Goal: Task Accomplishment & Management: Manage account settings

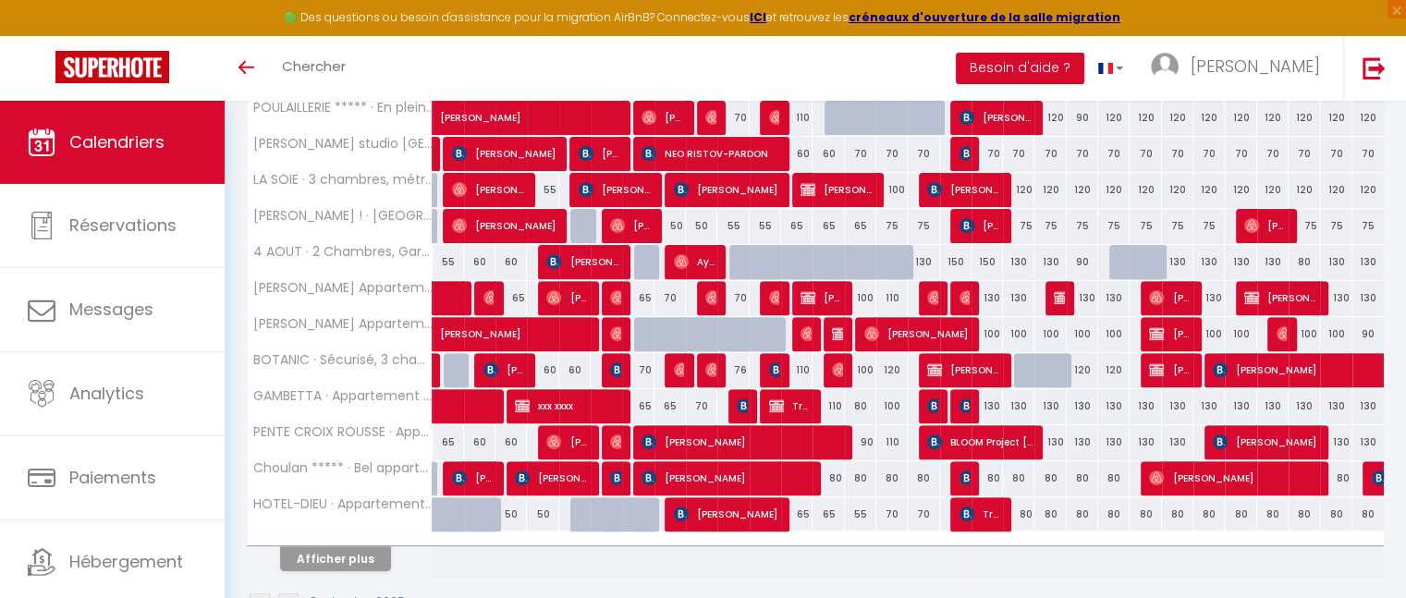
scroll to position [610, 0]
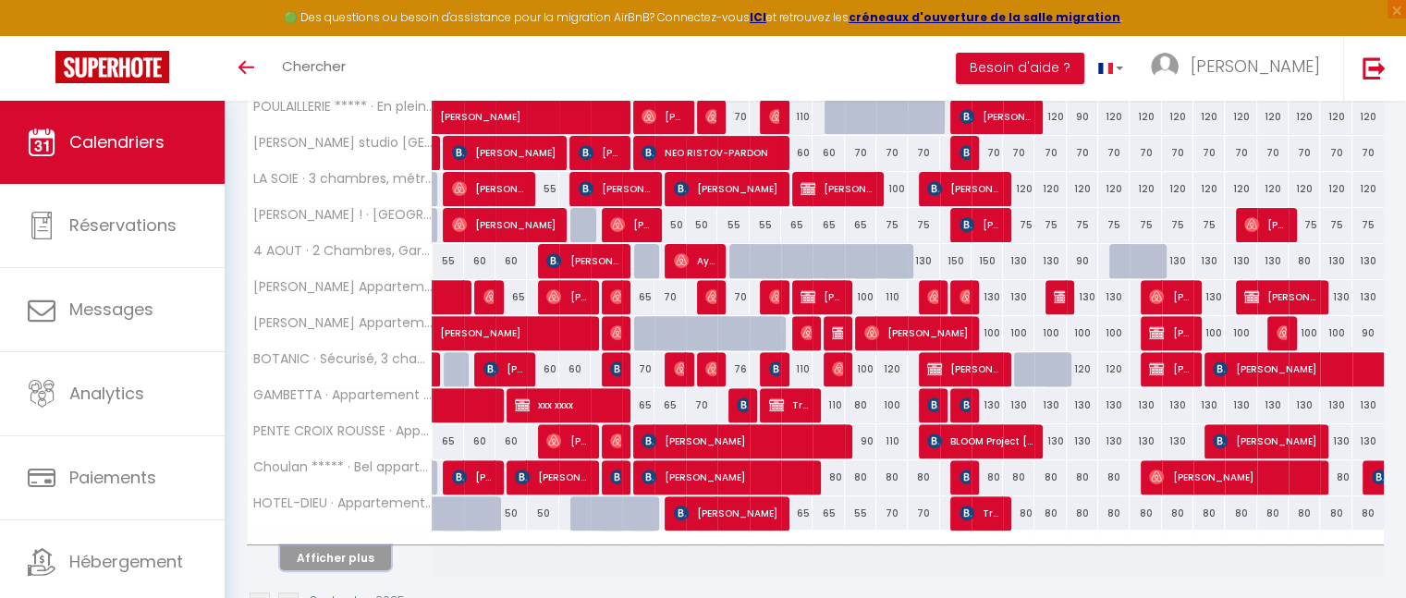
click at [330, 551] on button "Afficher plus" at bounding box center [335, 558] width 111 height 25
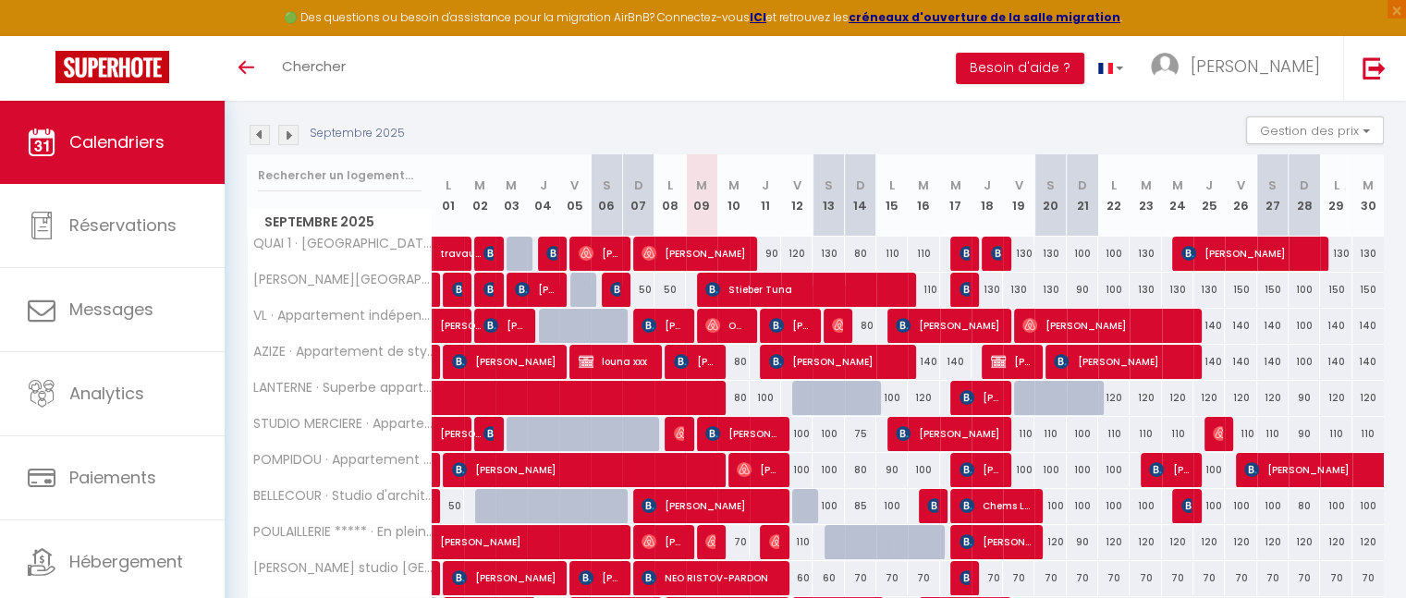
scroll to position [185, 0]
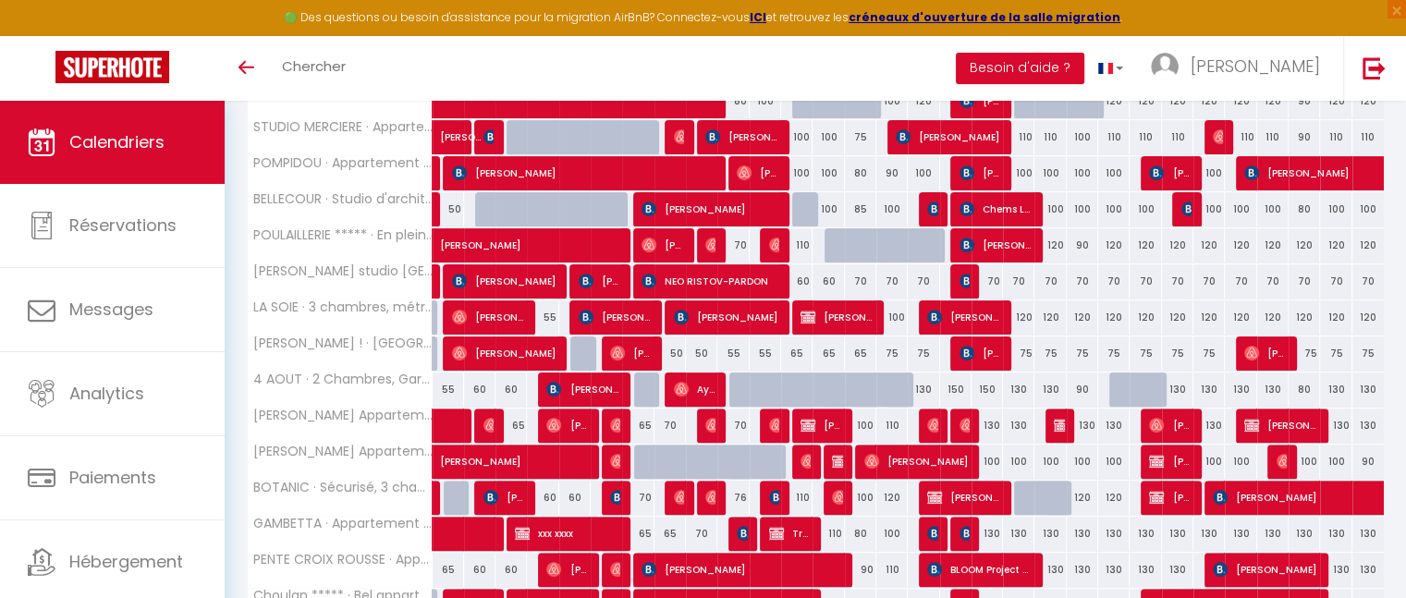
scroll to position [484, 0]
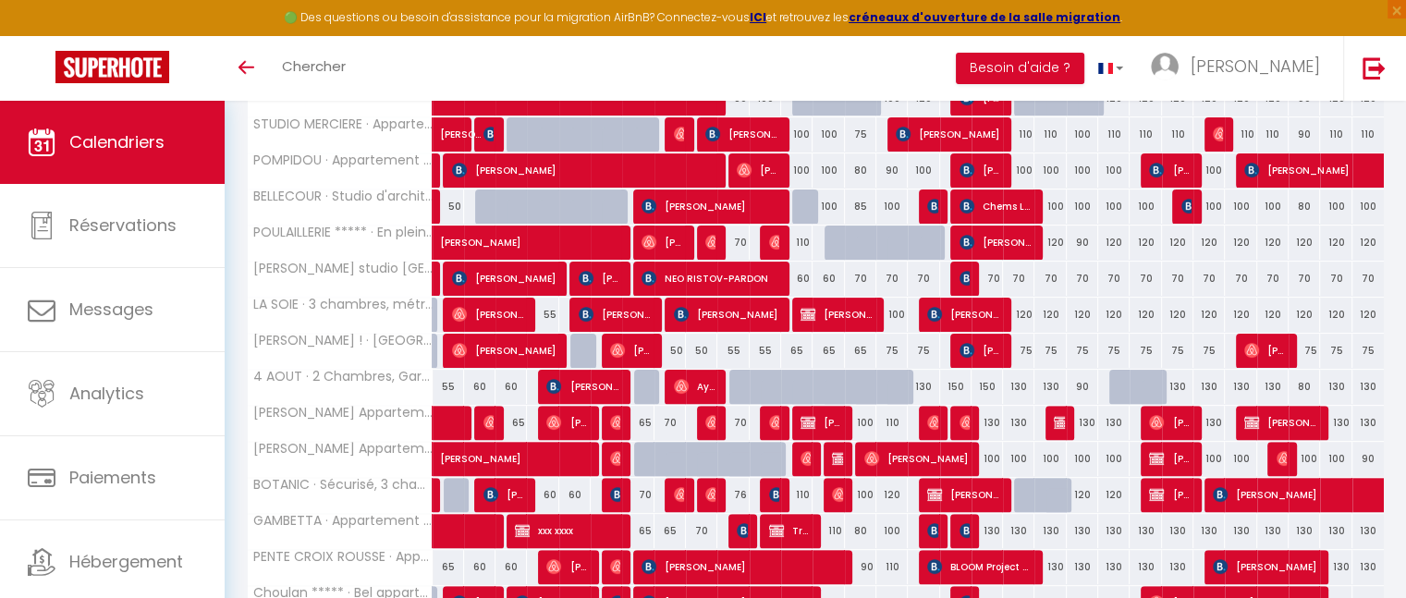
click at [743, 491] on div "76" at bounding box center [732, 495] width 31 height 34
type input "76"
type input "Mer 10 Septembre 2025"
type input "Jeu 11 Septembre 2025"
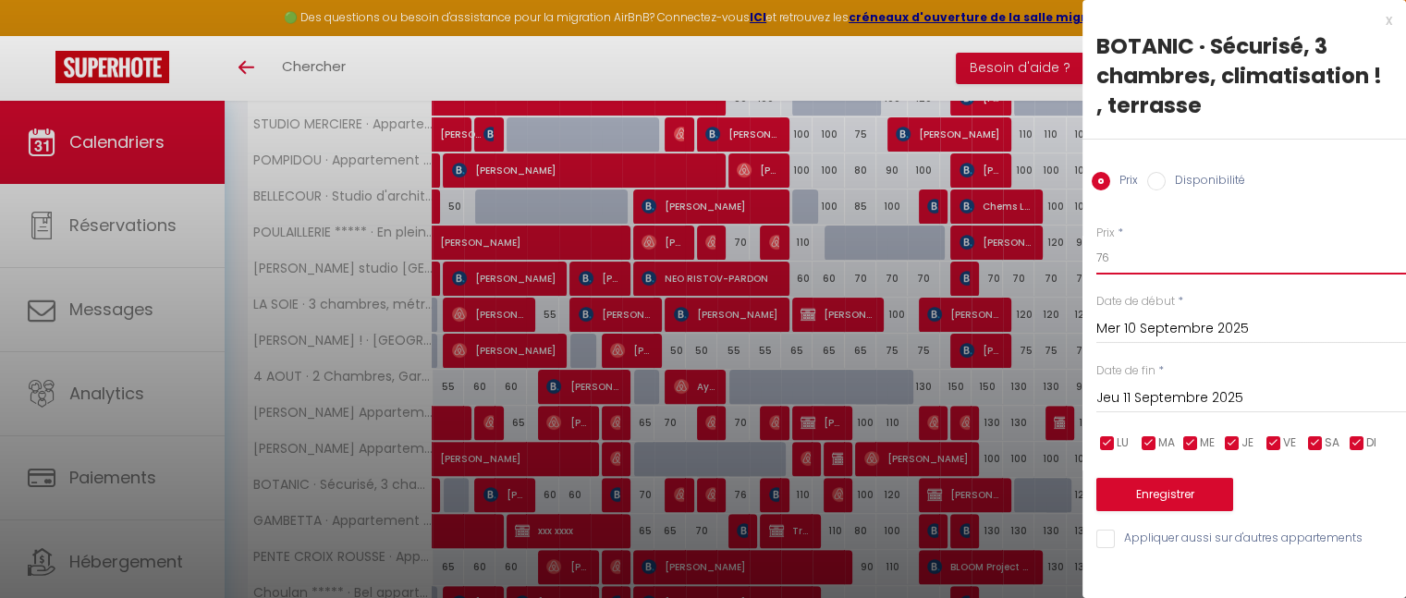
click at [1121, 264] on input "76" at bounding box center [1252, 257] width 310 height 33
type input "70"
click at [1166, 493] on button "Enregistrer" at bounding box center [1165, 494] width 137 height 33
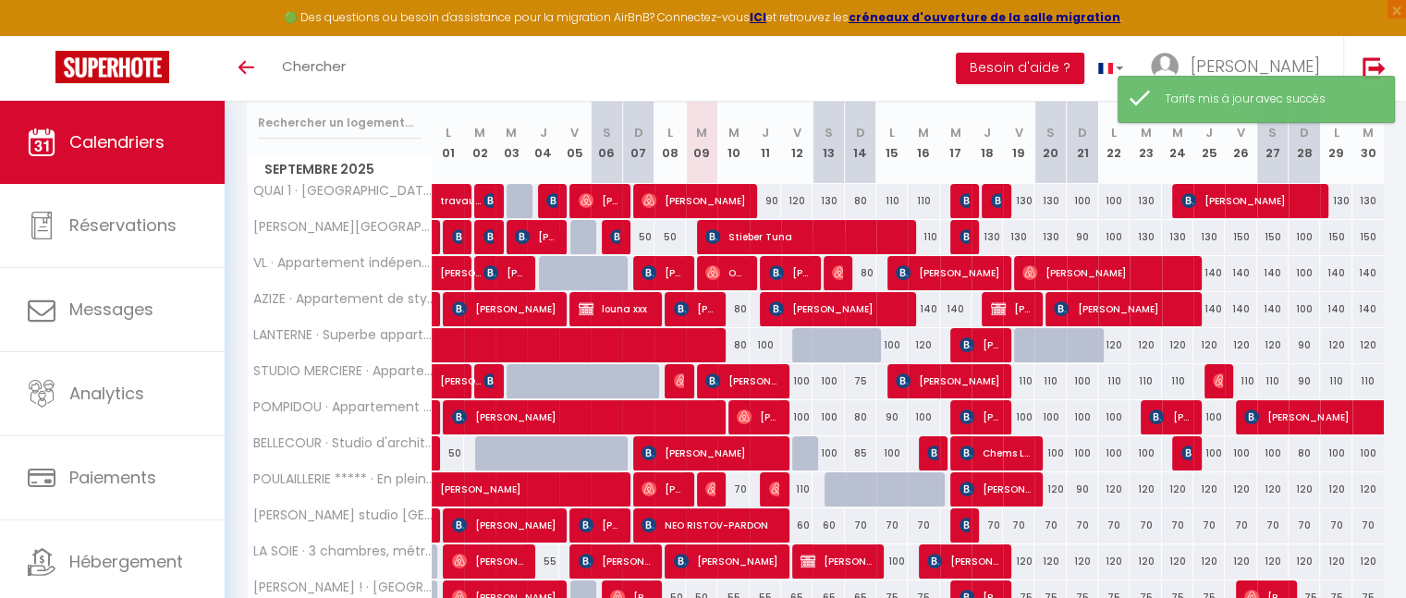
scroll to position [237, 0]
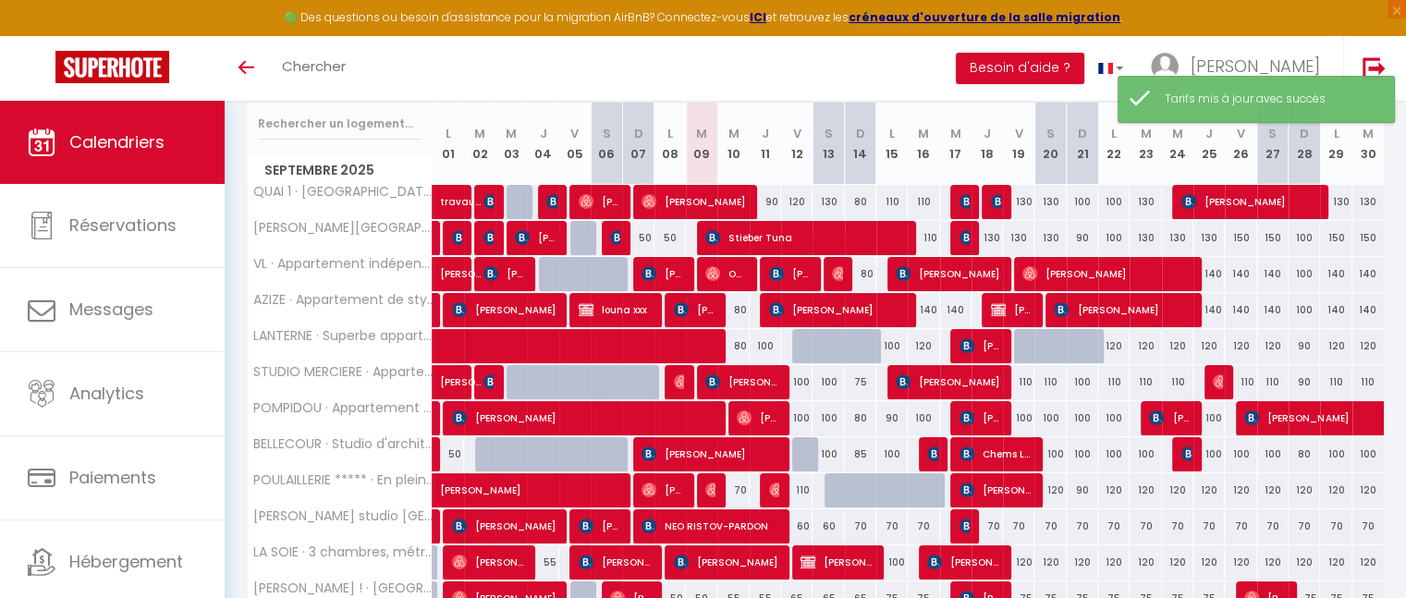
click at [741, 306] on div "80" at bounding box center [732, 310] width 31 height 34
type input "80"
type input "Mer 10 Septembre 2025"
type input "Jeu 11 Septembre 2025"
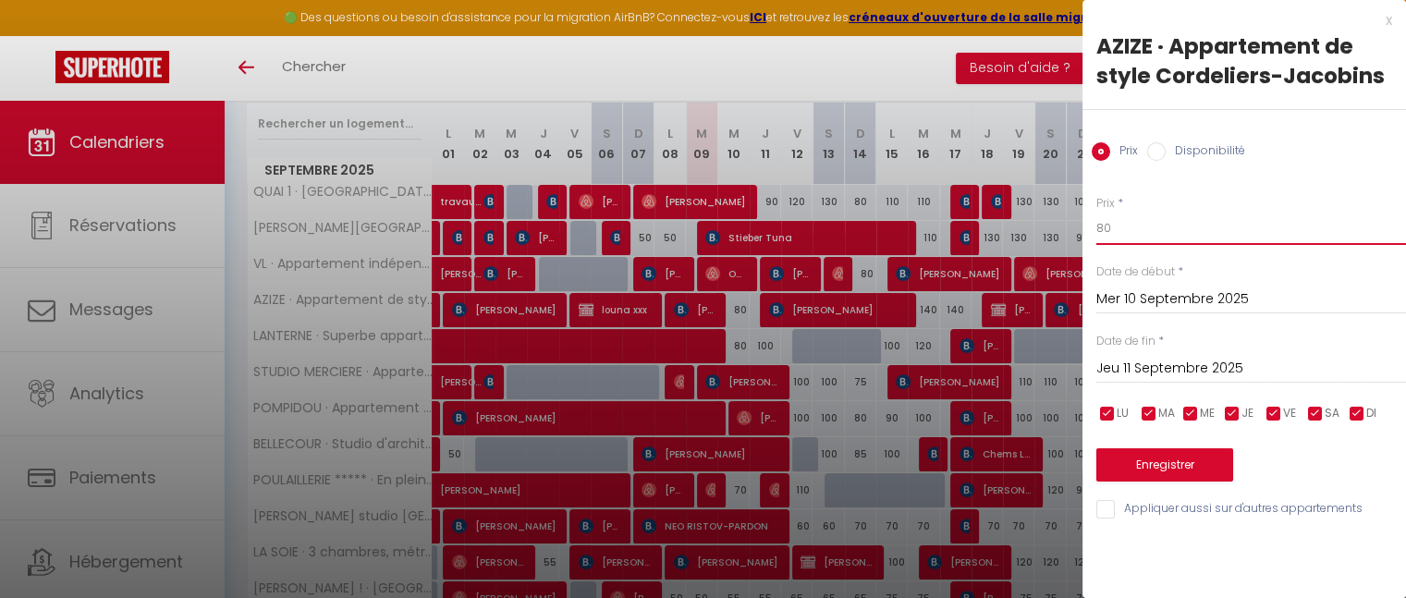
click at [1121, 228] on input "80" at bounding box center [1252, 228] width 310 height 33
type input "8"
type input "70"
click at [1156, 479] on button "Enregistrer" at bounding box center [1165, 464] width 137 height 33
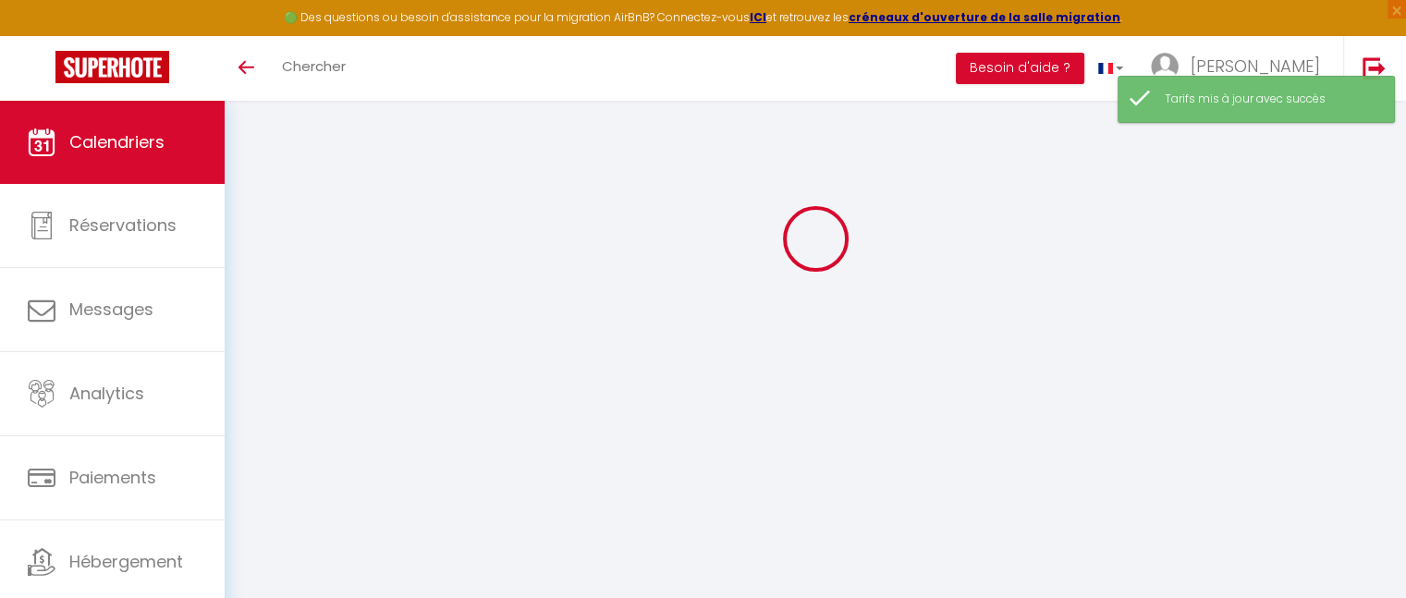
select select
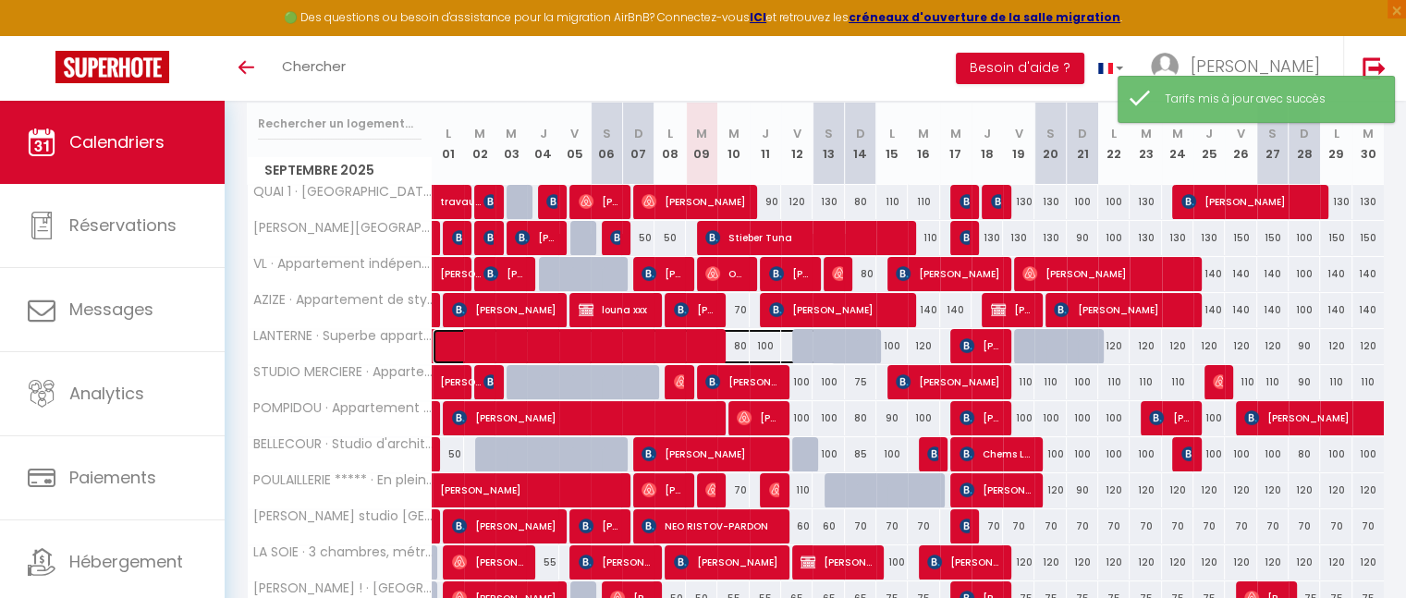
click at [742, 344] on span at bounding box center [643, 346] width 383 height 35
select select "OK"
select select "0"
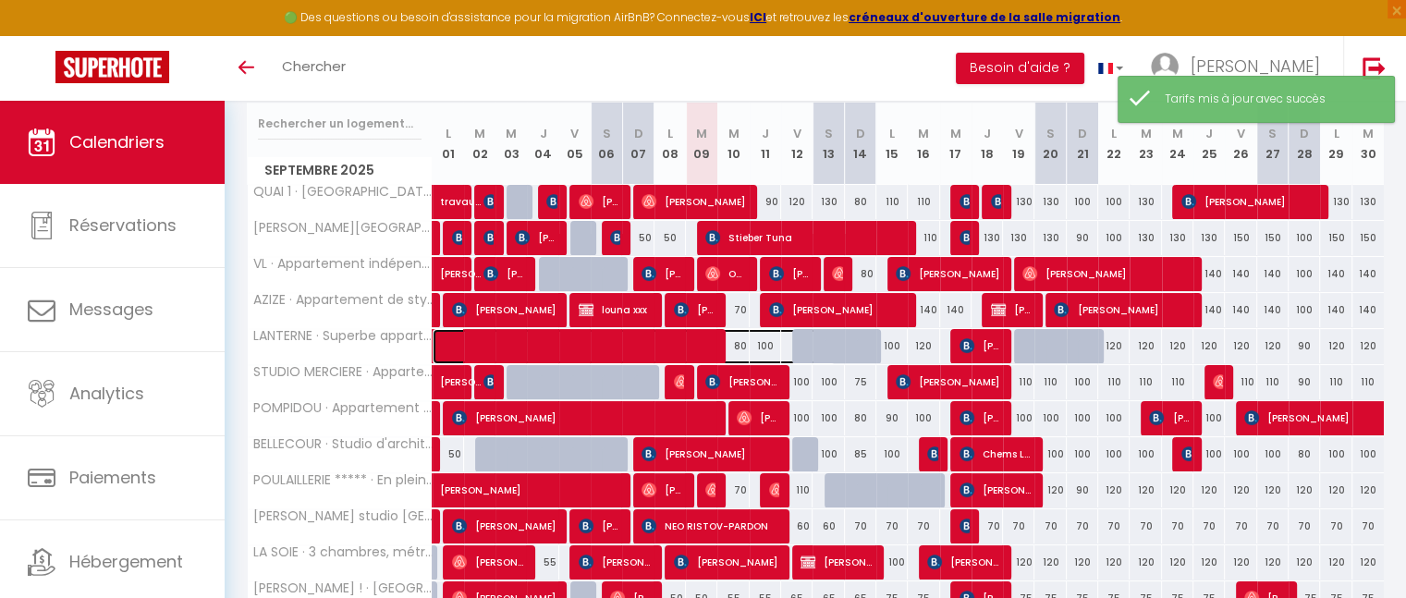
select select "1"
select select
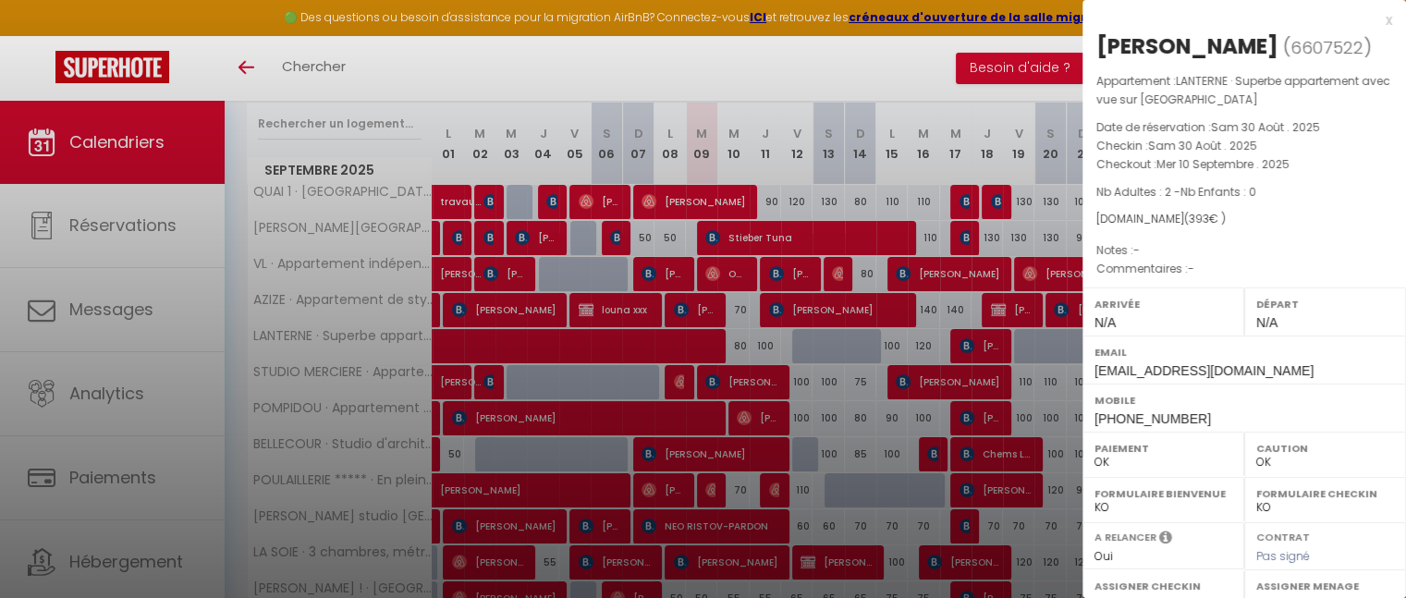
click at [1373, 19] on div "x" at bounding box center [1238, 20] width 310 height 22
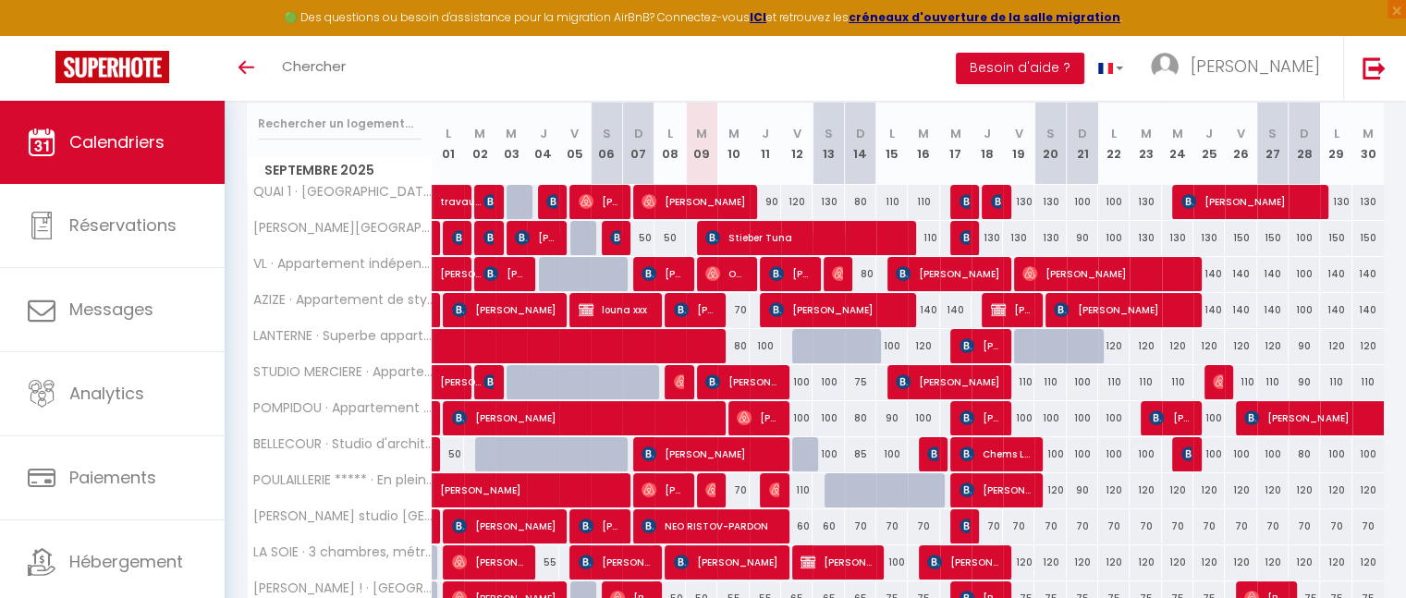
click at [1238, 343] on div "120" at bounding box center [1240, 346] width 31 height 34
type input "120"
type input "Ven 26 Septembre 2025"
type input "Sam 27 Septembre 2025"
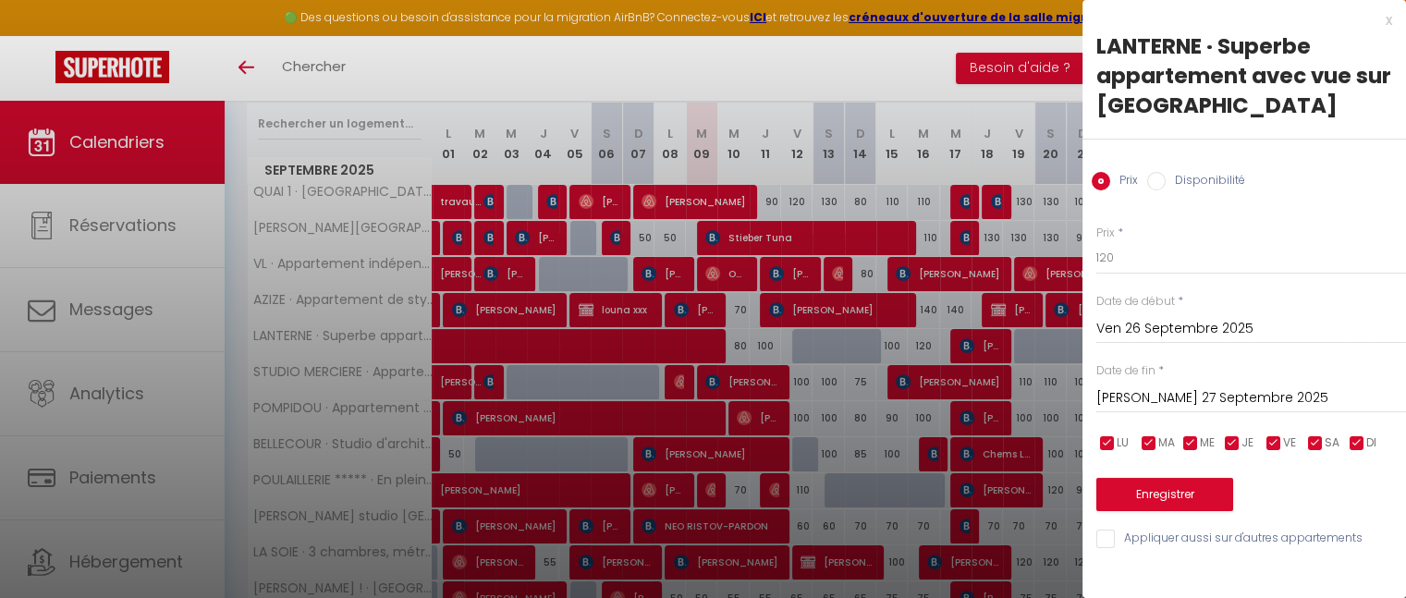
click at [1139, 329] on input "Ven 26 Septembre 2025" at bounding box center [1252, 329] width 310 height 24
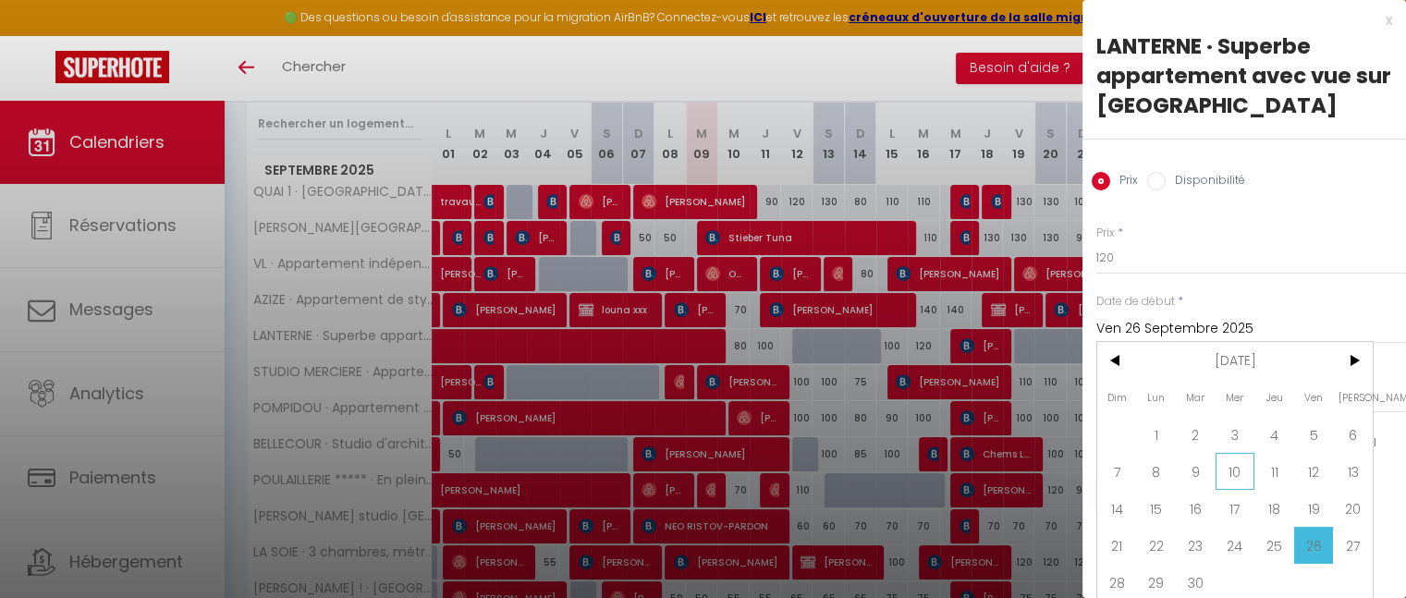
click at [1224, 465] on span "10" at bounding box center [1236, 471] width 40 height 37
type input "Mer 10 Septembre 2025"
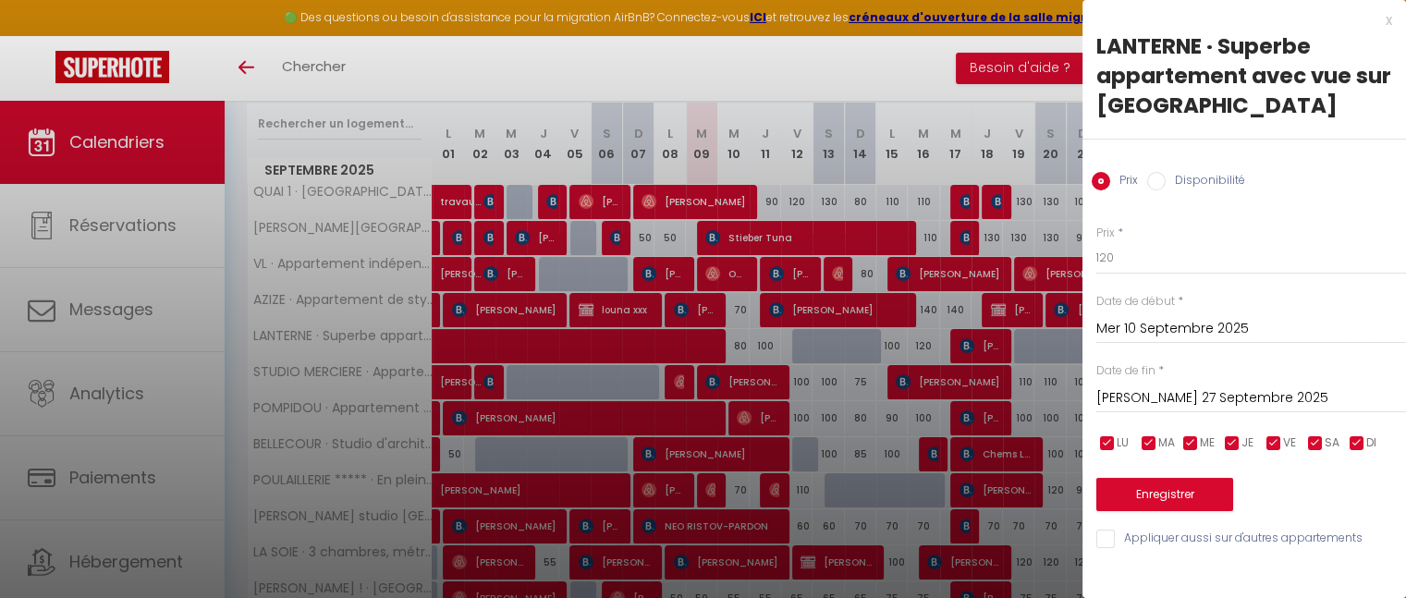
click at [1174, 391] on input "Sam 27 Septembre 2025" at bounding box center [1252, 398] width 310 height 24
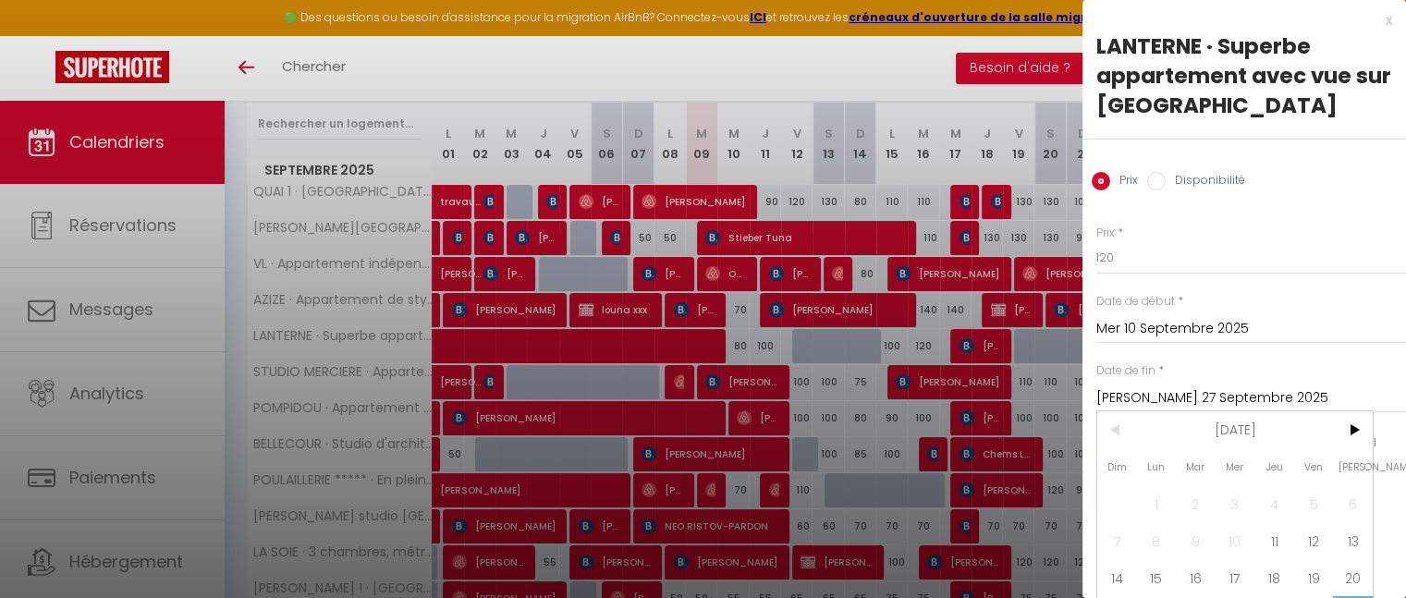
scroll to position [85, 0]
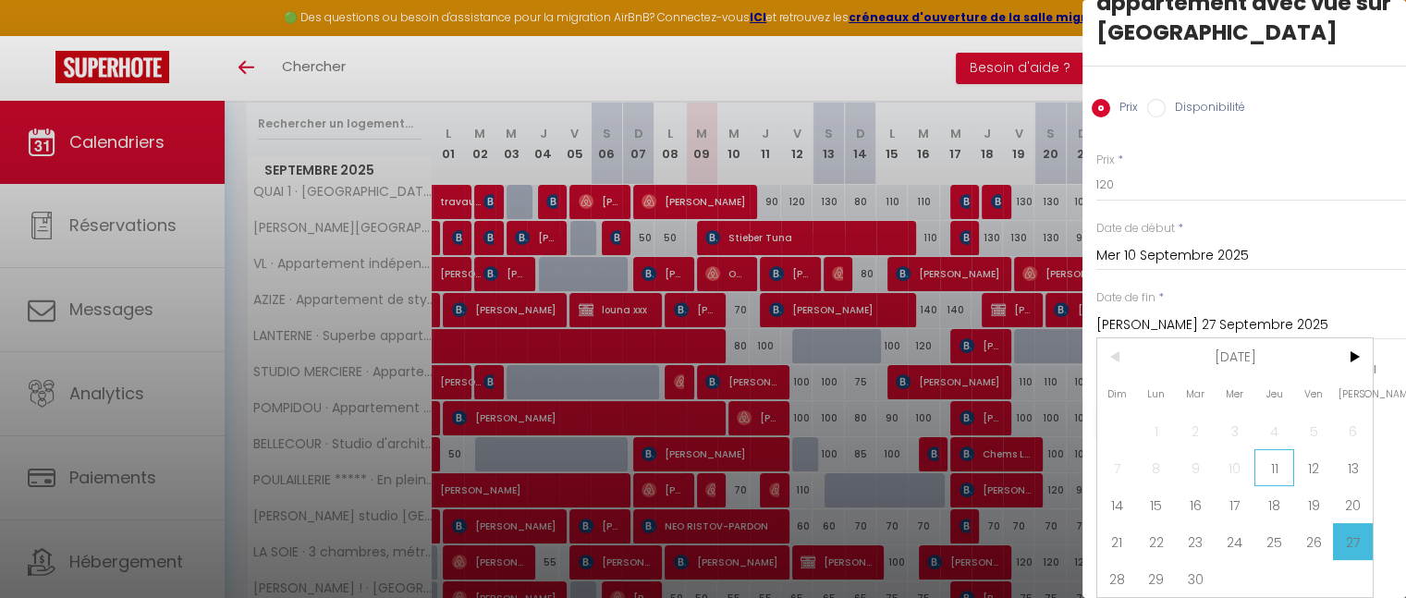
click at [1273, 460] on span "11" at bounding box center [1275, 467] width 40 height 37
type input "Jeu 11 Septembre 2025"
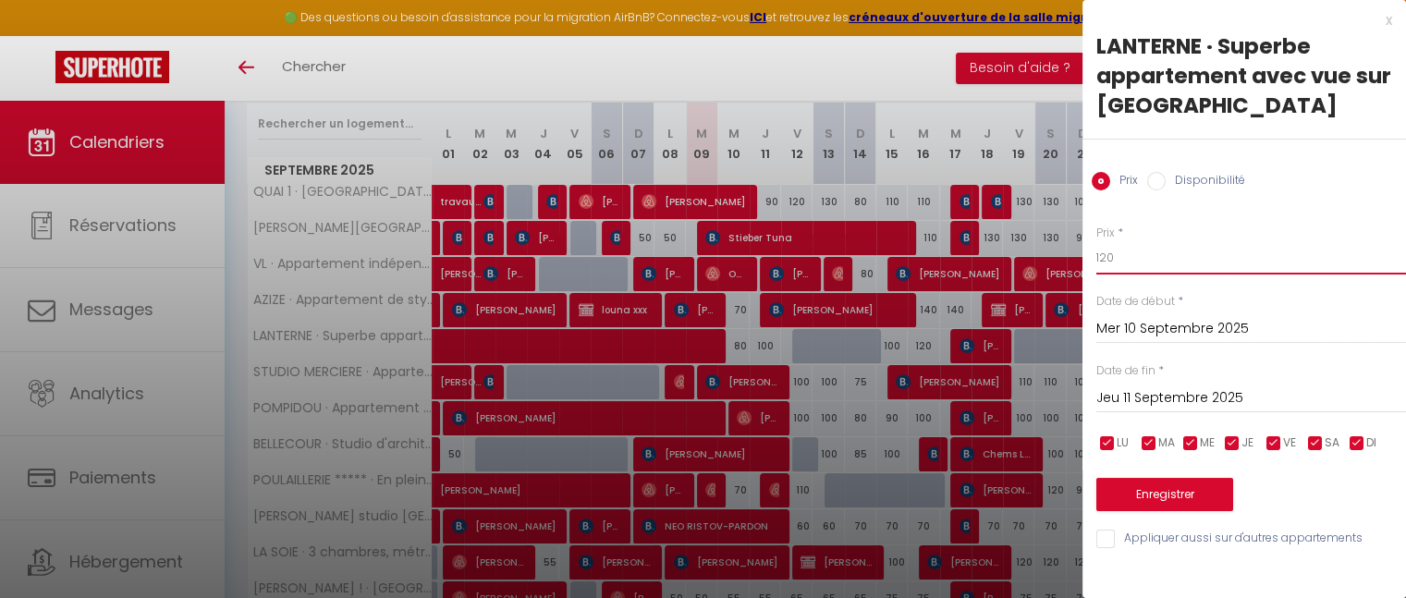
click at [1139, 260] on input "120" at bounding box center [1252, 257] width 310 height 33
type input "1"
type input "70"
click at [1167, 498] on button "Enregistrer" at bounding box center [1165, 494] width 137 height 33
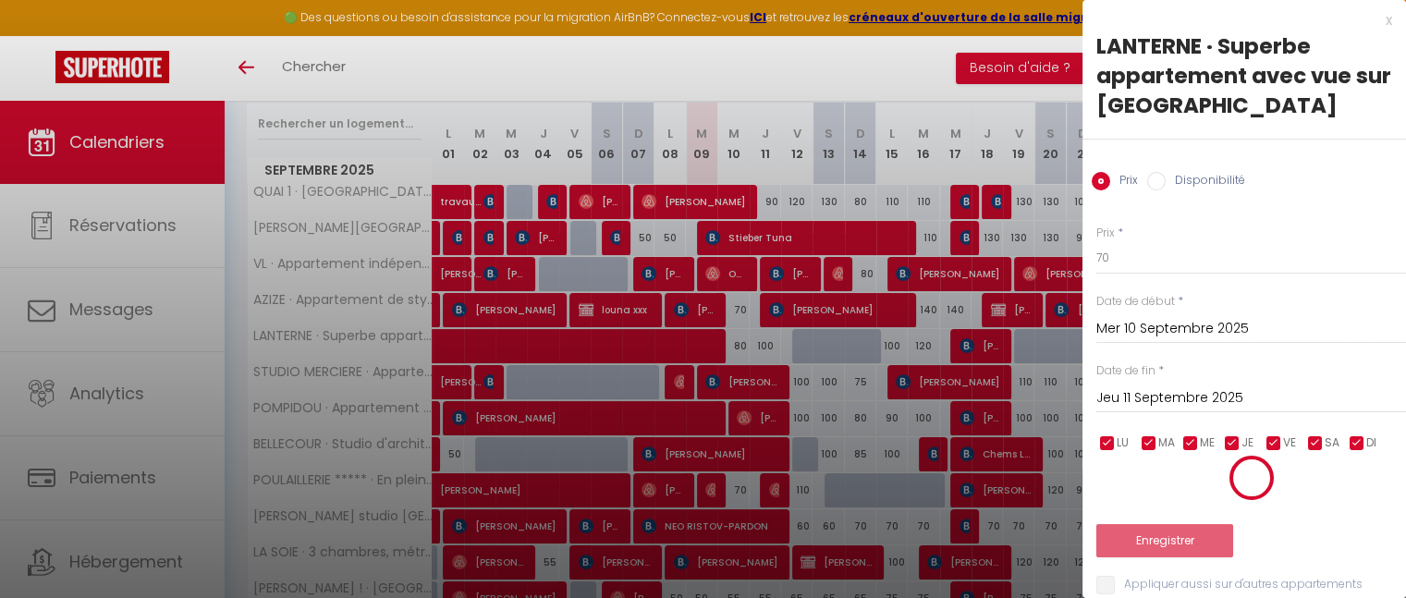
click at [1167, 498] on div at bounding box center [1252, 478] width 310 height 46
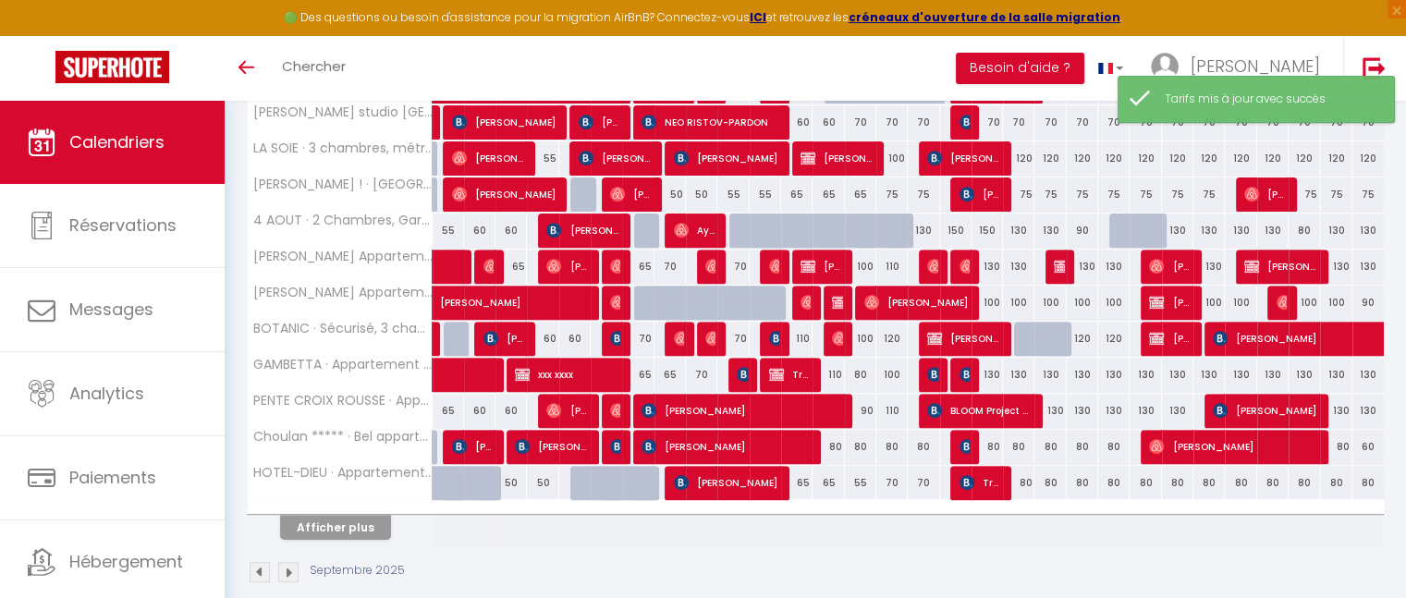
scroll to position [656, 0]
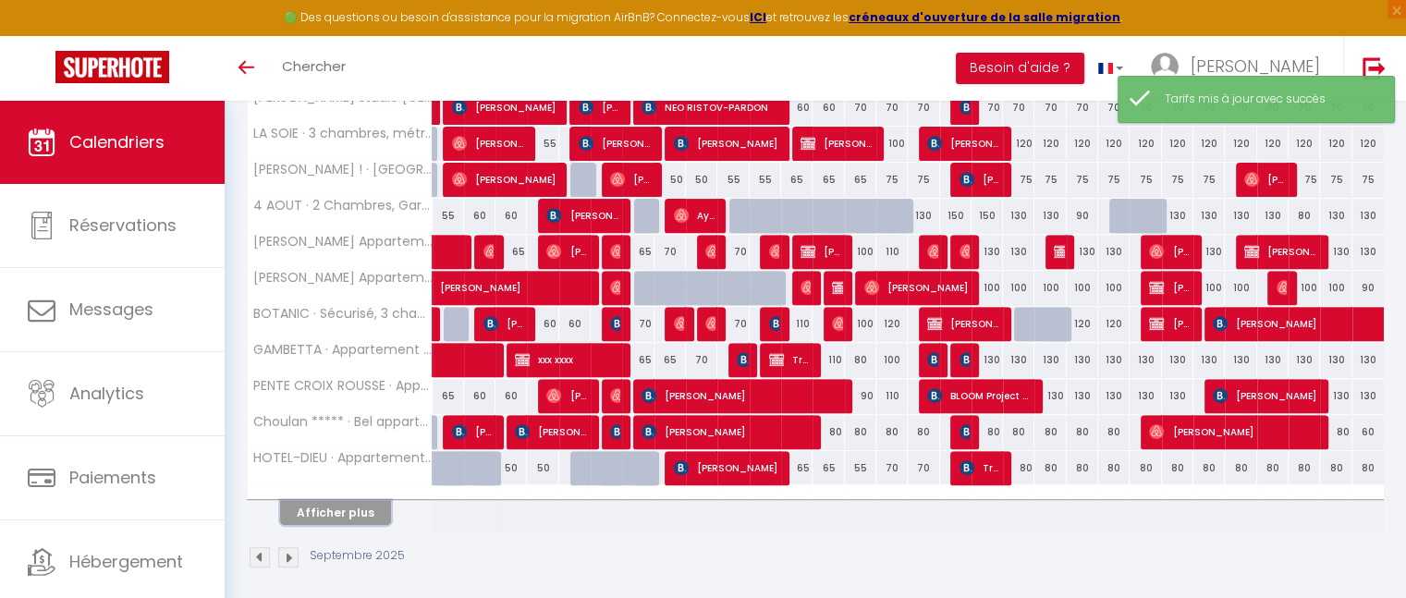
click at [348, 504] on button "Afficher plus" at bounding box center [335, 512] width 111 height 25
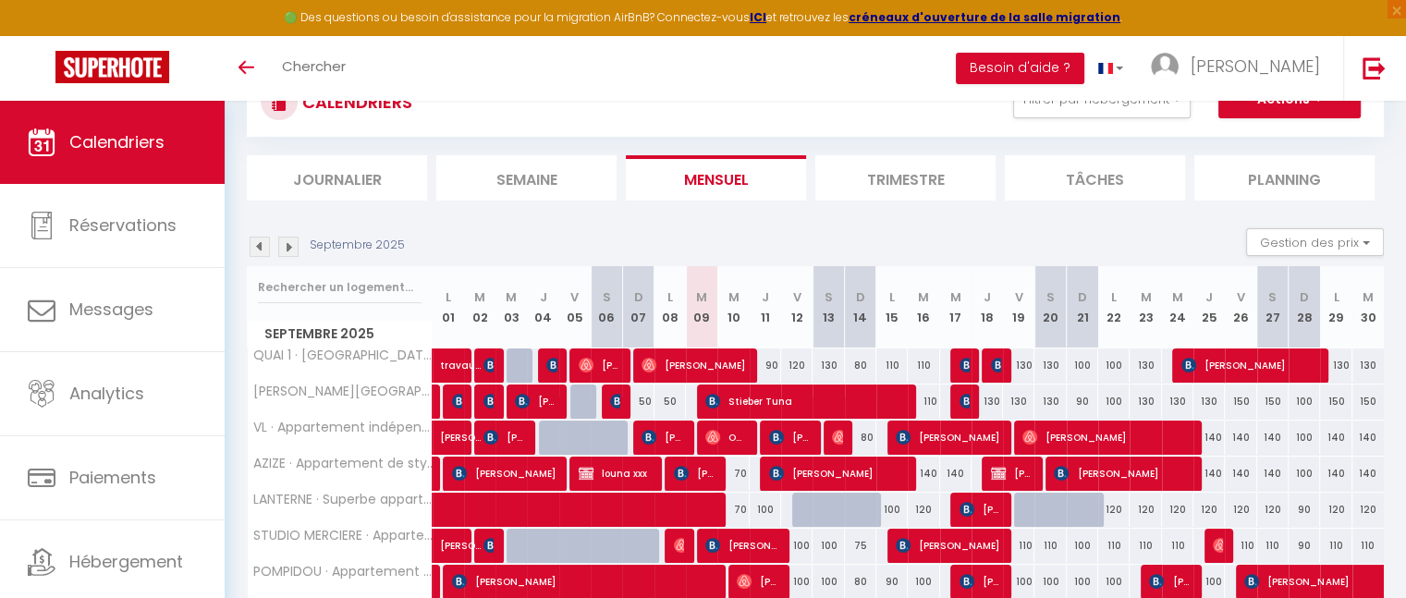
scroll to position [0, 0]
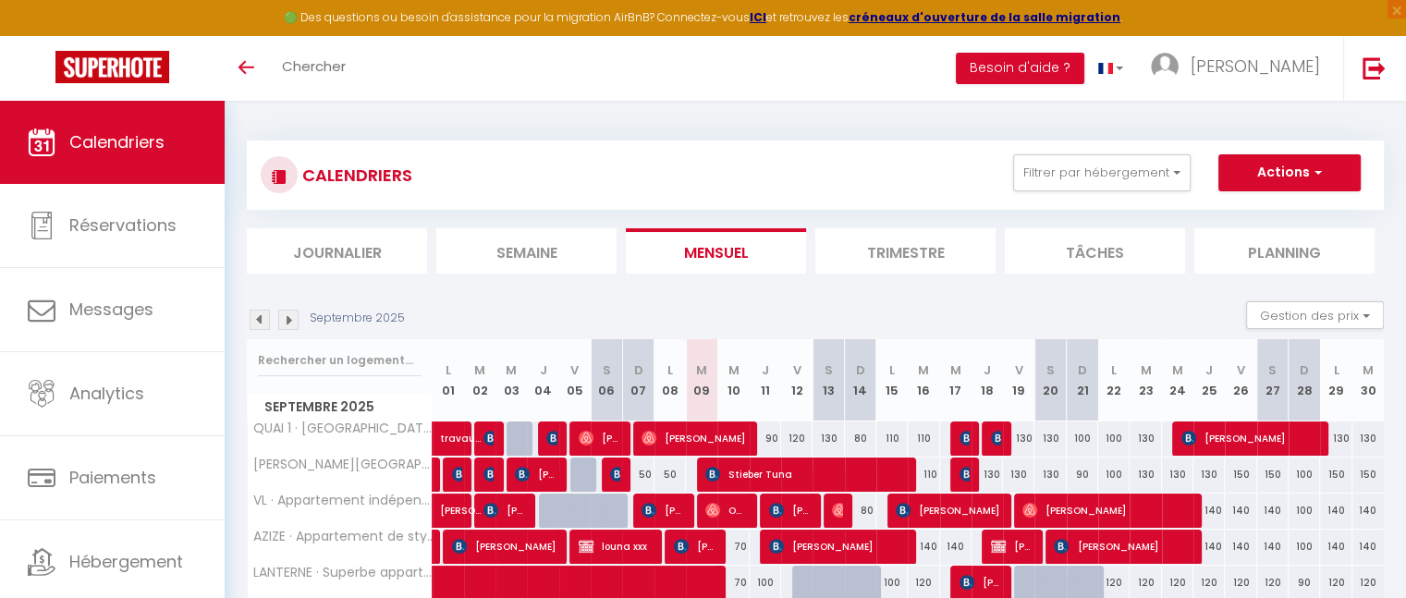
click at [290, 322] on img at bounding box center [288, 320] width 20 height 20
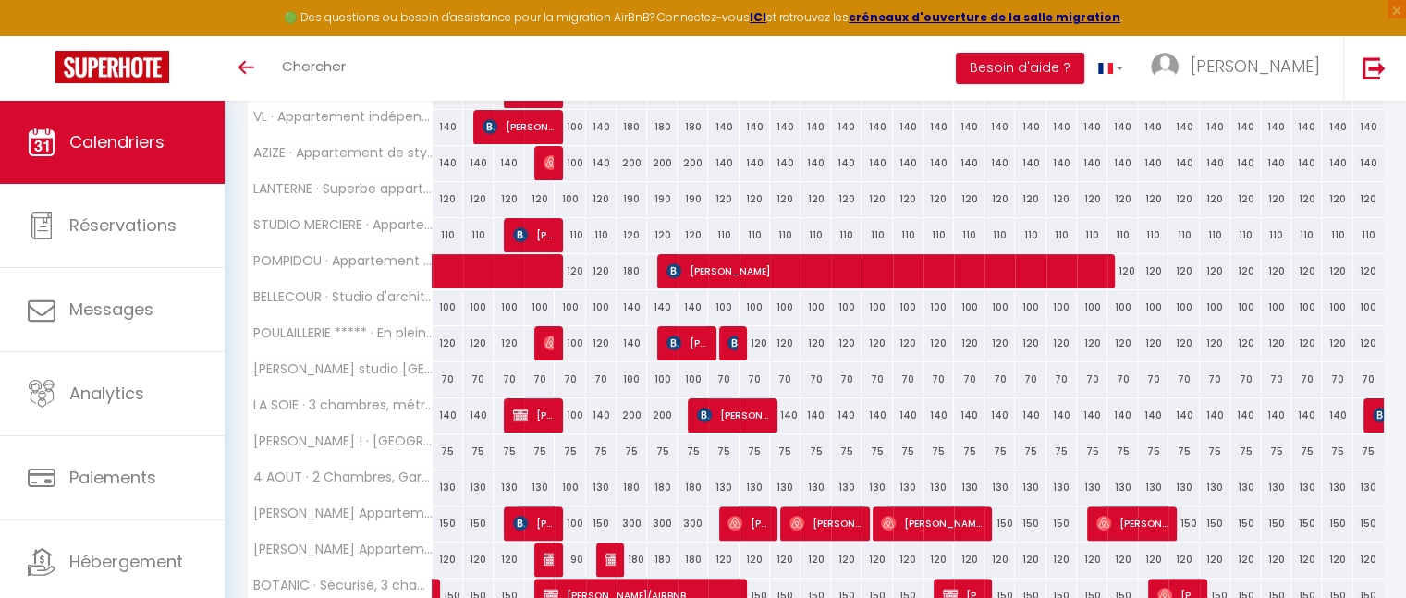
scroll to position [660, 0]
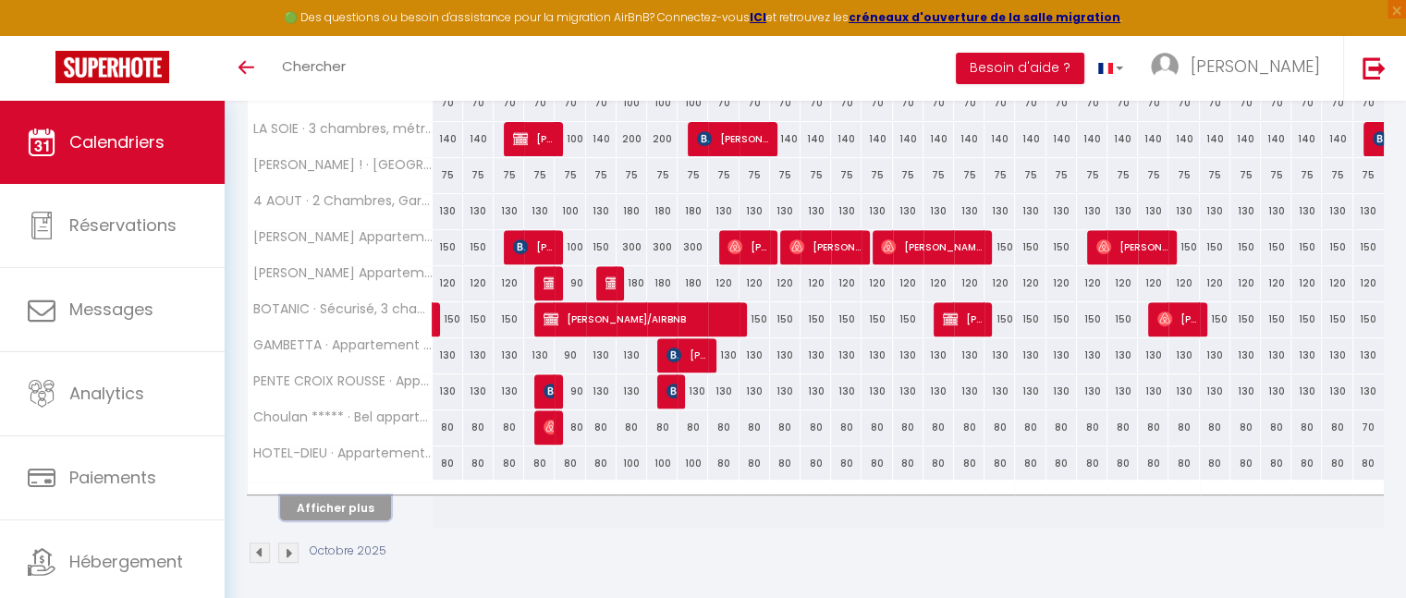
click at [359, 509] on button "Afficher plus" at bounding box center [335, 508] width 111 height 25
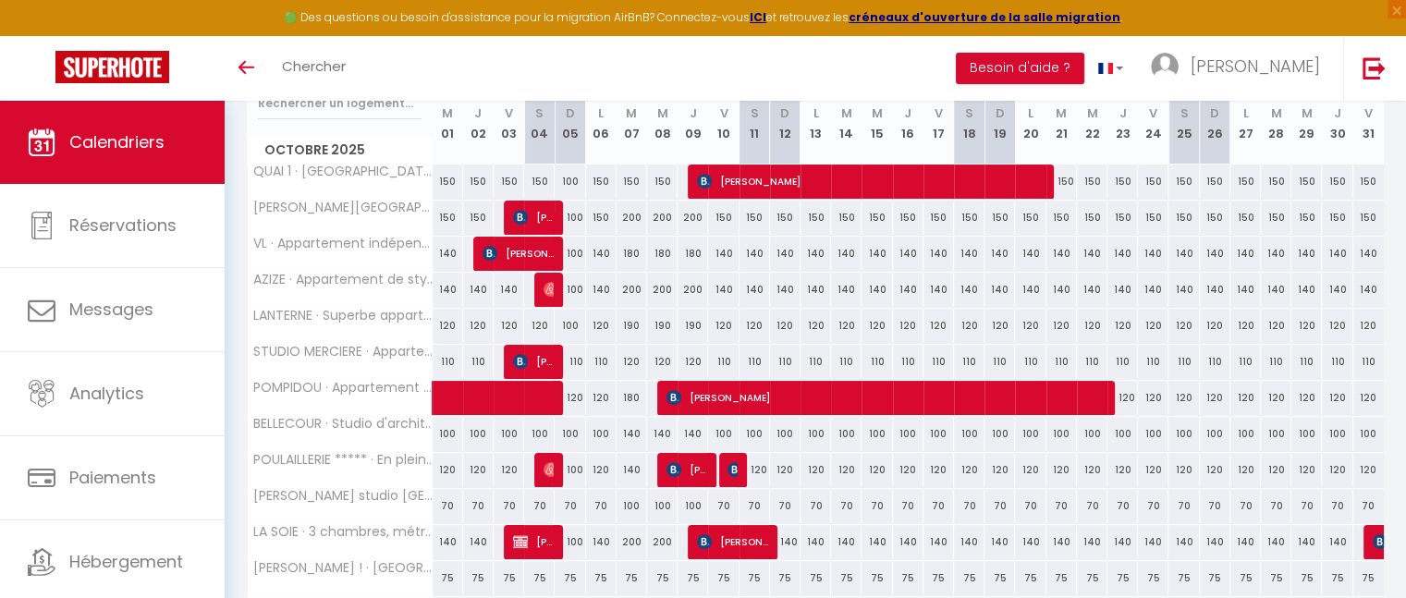
scroll to position [0, 0]
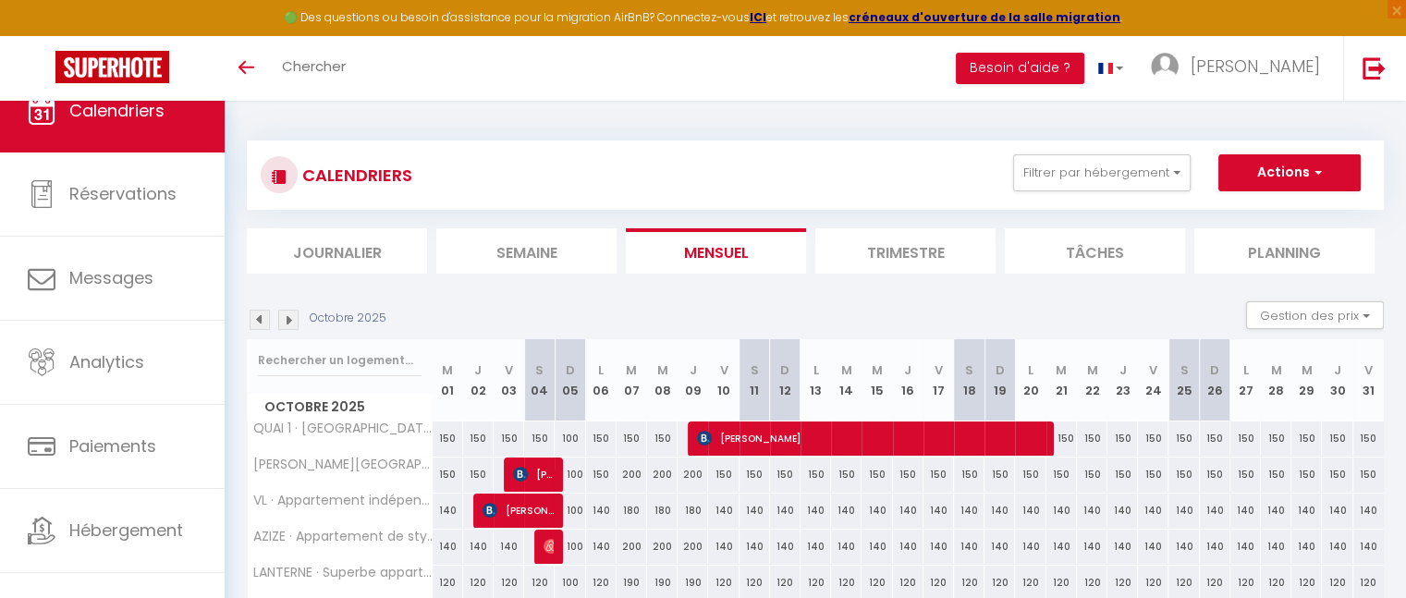
click at [255, 325] on img at bounding box center [260, 320] width 20 height 20
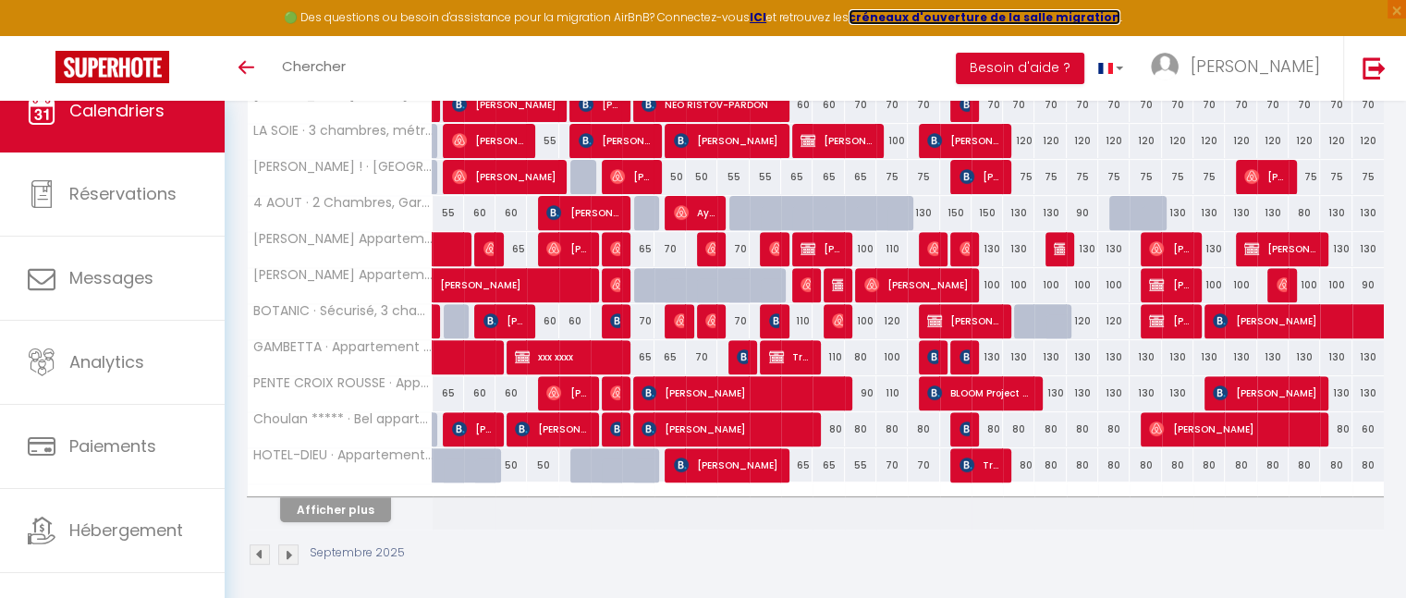
scroll to position [660, 0]
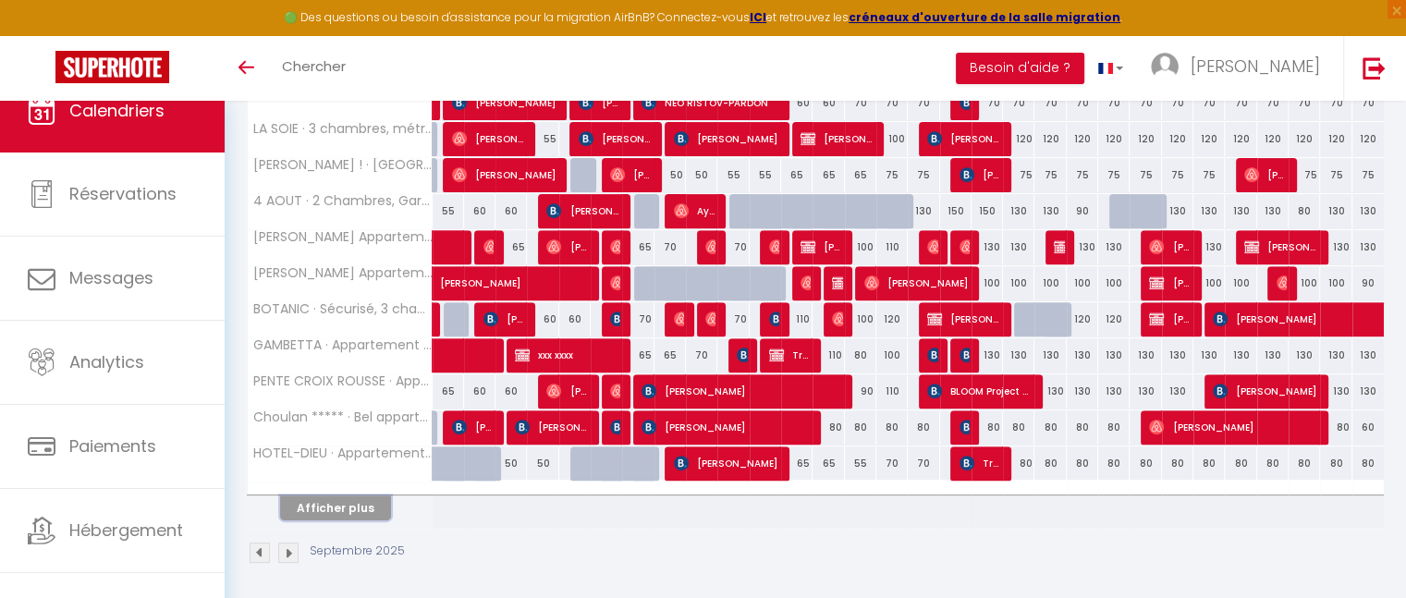
click at [358, 510] on button "Afficher plus" at bounding box center [335, 508] width 111 height 25
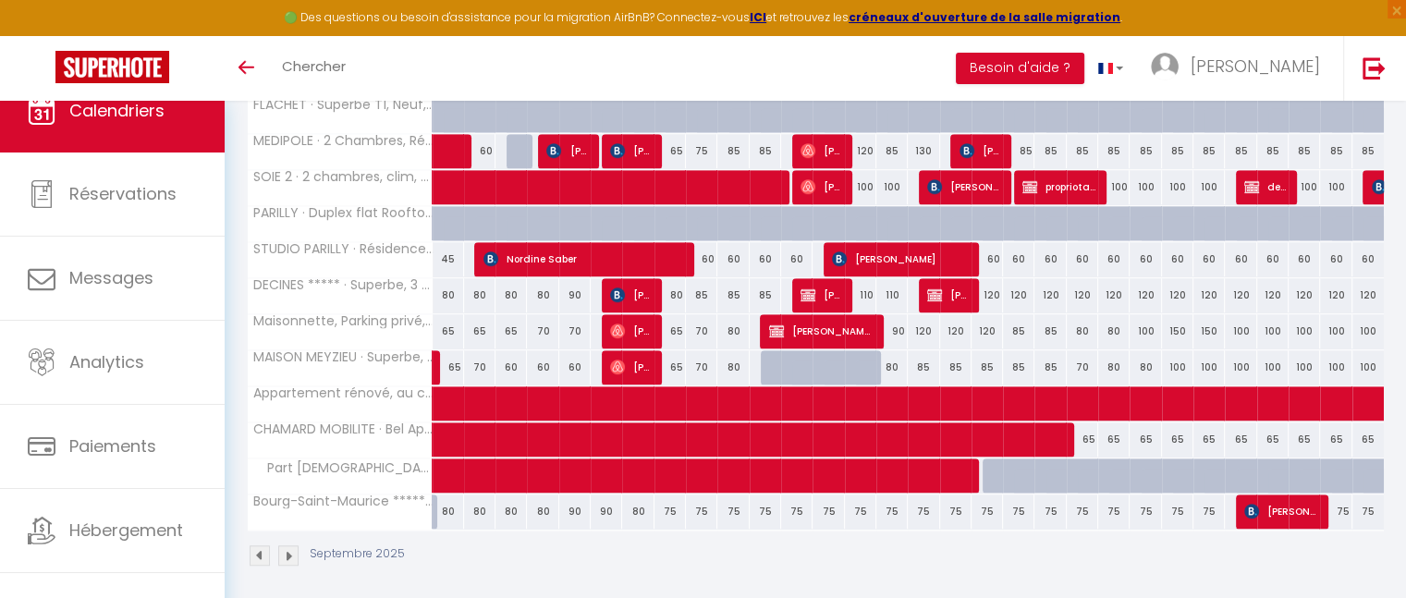
scroll to position [1332, 0]
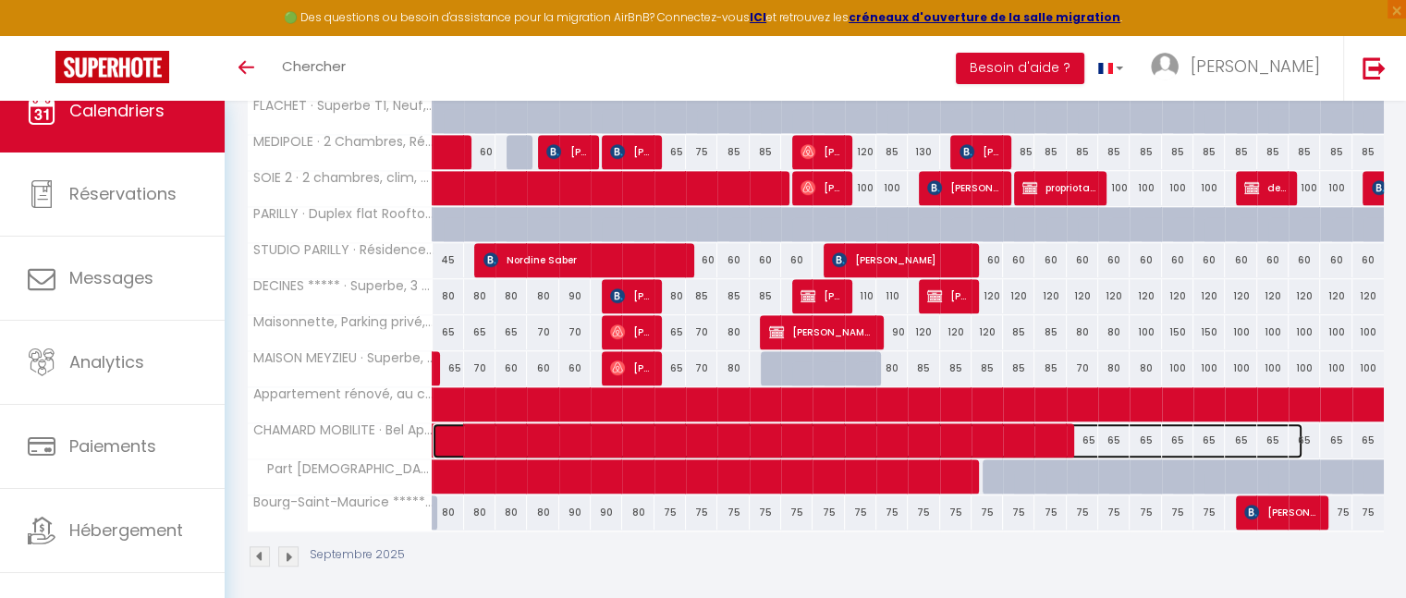
click at [1175, 430] on span at bounding box center [877, 440] width 851 height 35
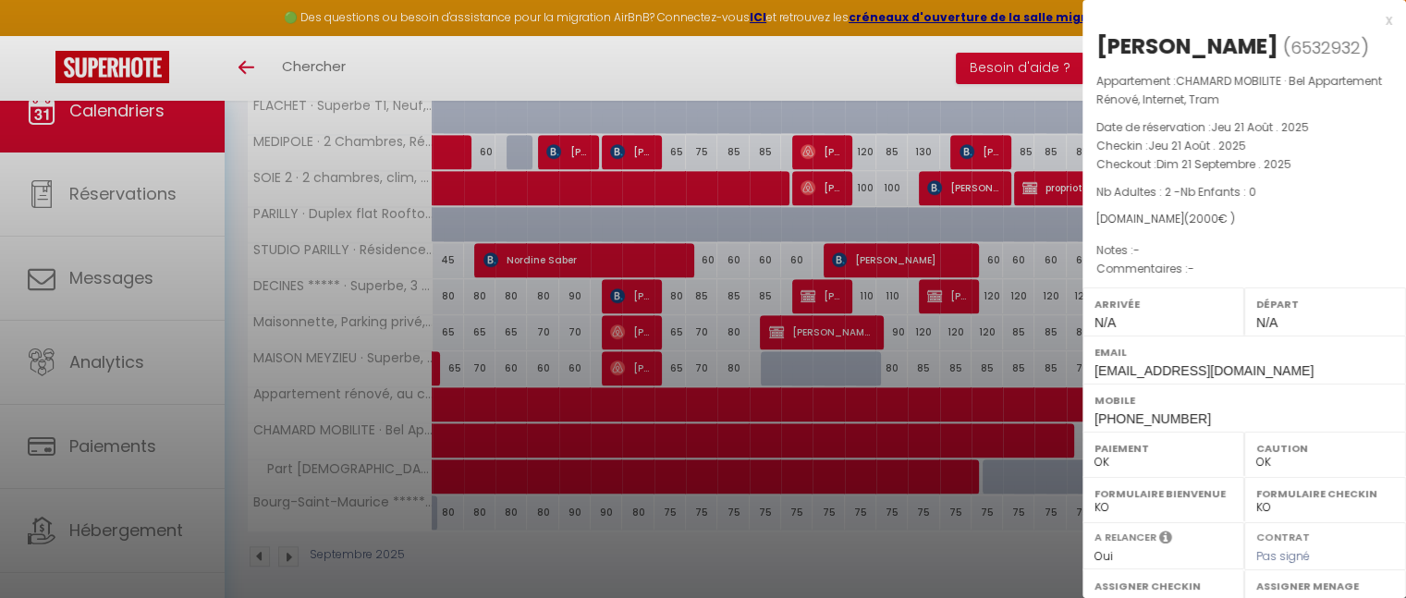
click at [1372, 18] on div "x" at bounding box center [1238, 20] width 310 height 22
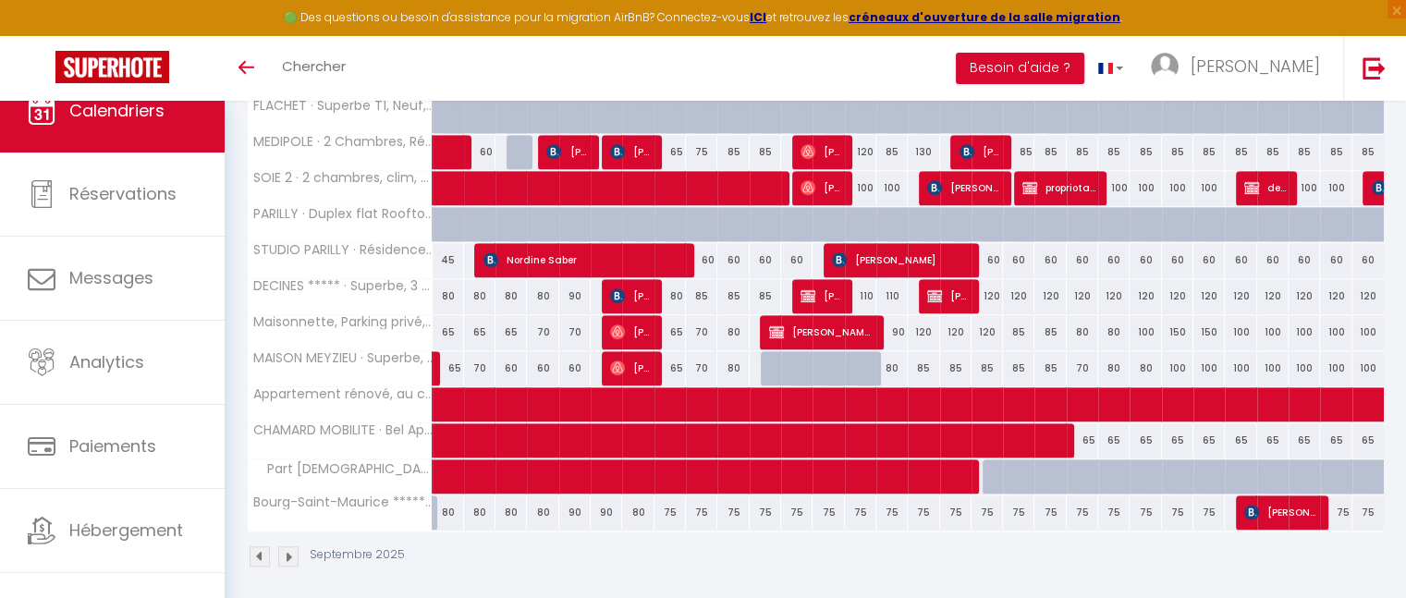
click at [1342, 433] on div "65" at bounding box center [1335, 440] width 31 height 34
type input "65"
type input "Lun 29 Septembre 2025"
type input "Mar 30 Septembre 2025"
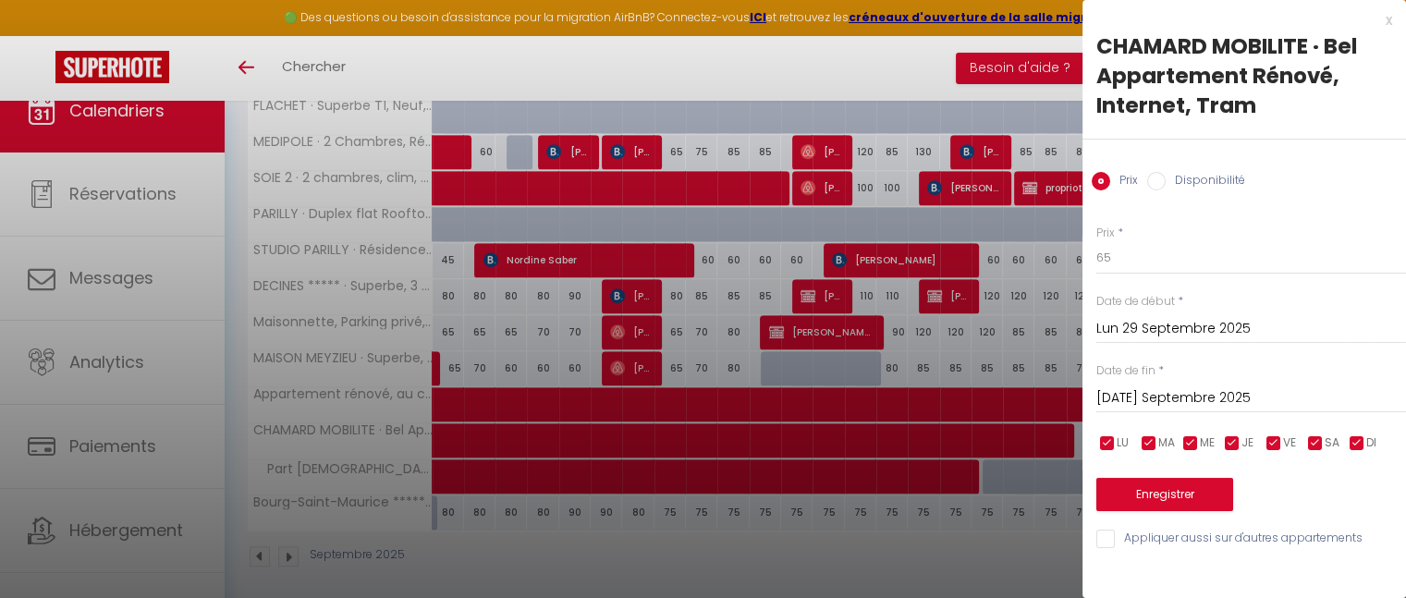
click at [1206, 325] on input "Lun 29 Septembre 2025" at bounding box center [1252, 329] width 310 height 24
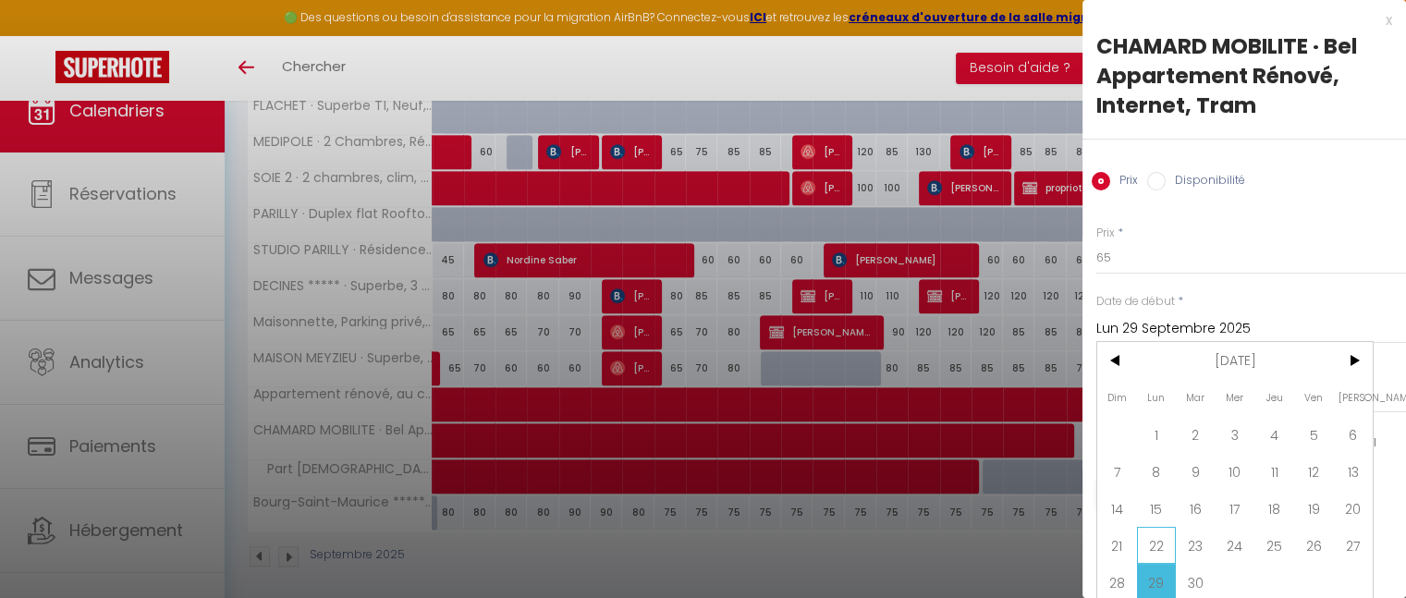
click at [1165, 537] on span "22" at bounding box center [1157, 545] width 40 height 37
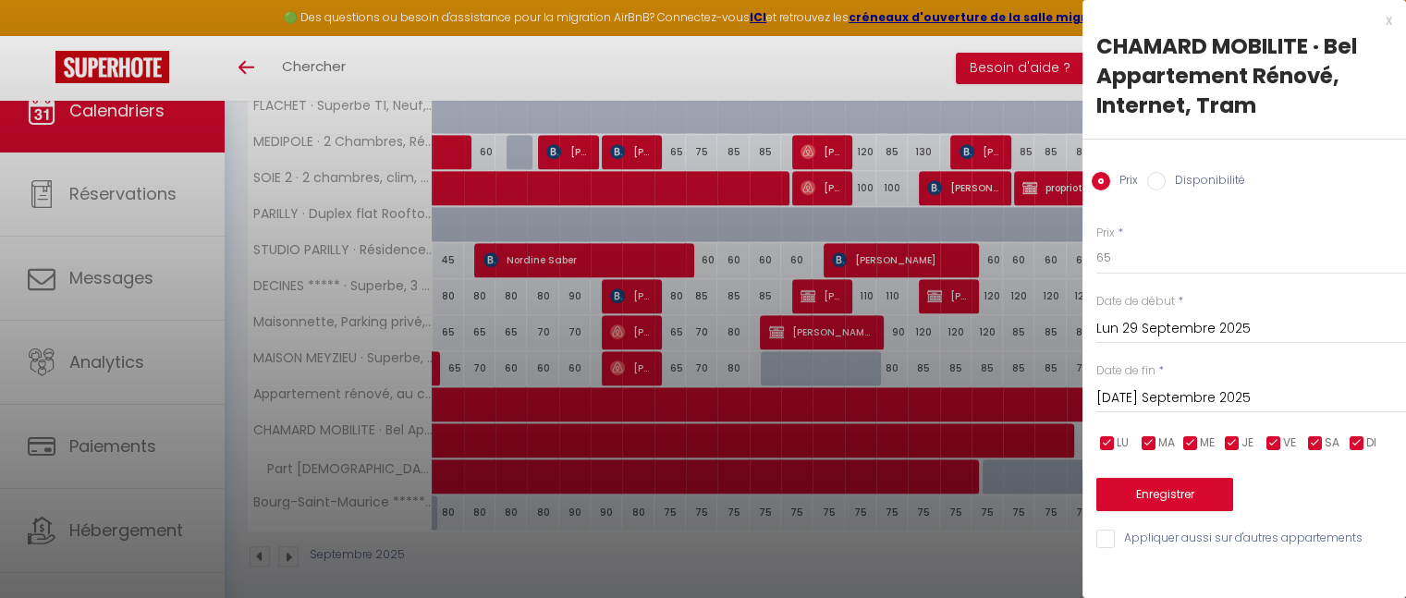
type input "Lun 22 Septembre 2025"
click at [1158, 179] on input "Disponibilité" at bounding box center [1156, 181] width 18 height 18
radio input "true"
radio input "false"
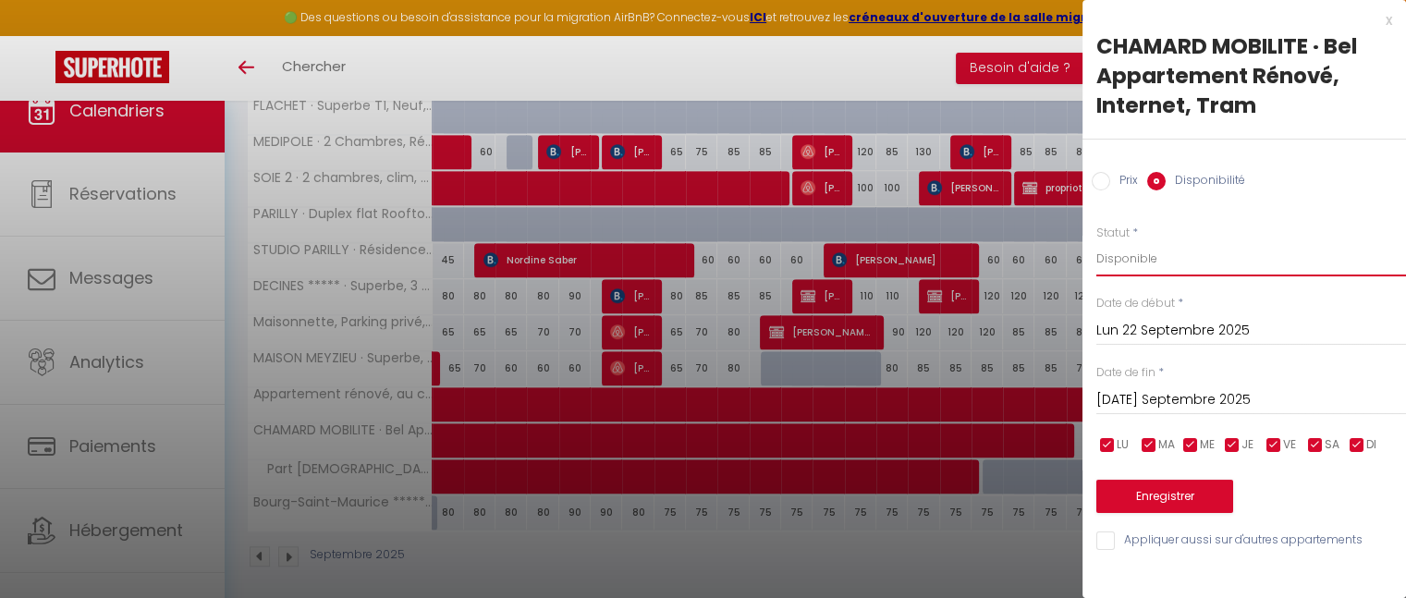
click at [1162, 250] on select "Disponible Indisponible" at bounding box center [1252, 258] width 310 height 35
select select "0"
click at [1097, 241] on select "Disponible Indisponible" at bounding box center [1252, 258] width 310 height 35
click at [1387, 16] on div "x" at bounding box center [1238, 20] width 310 height 22
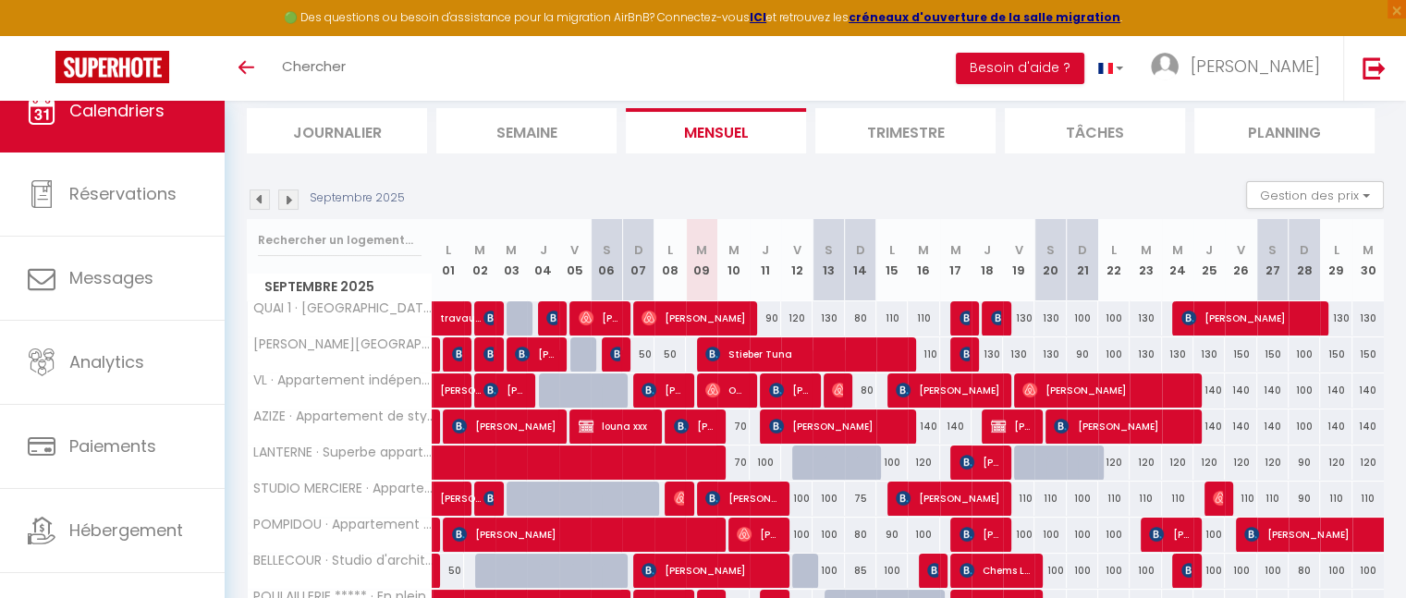
scroll to position [118, 0]
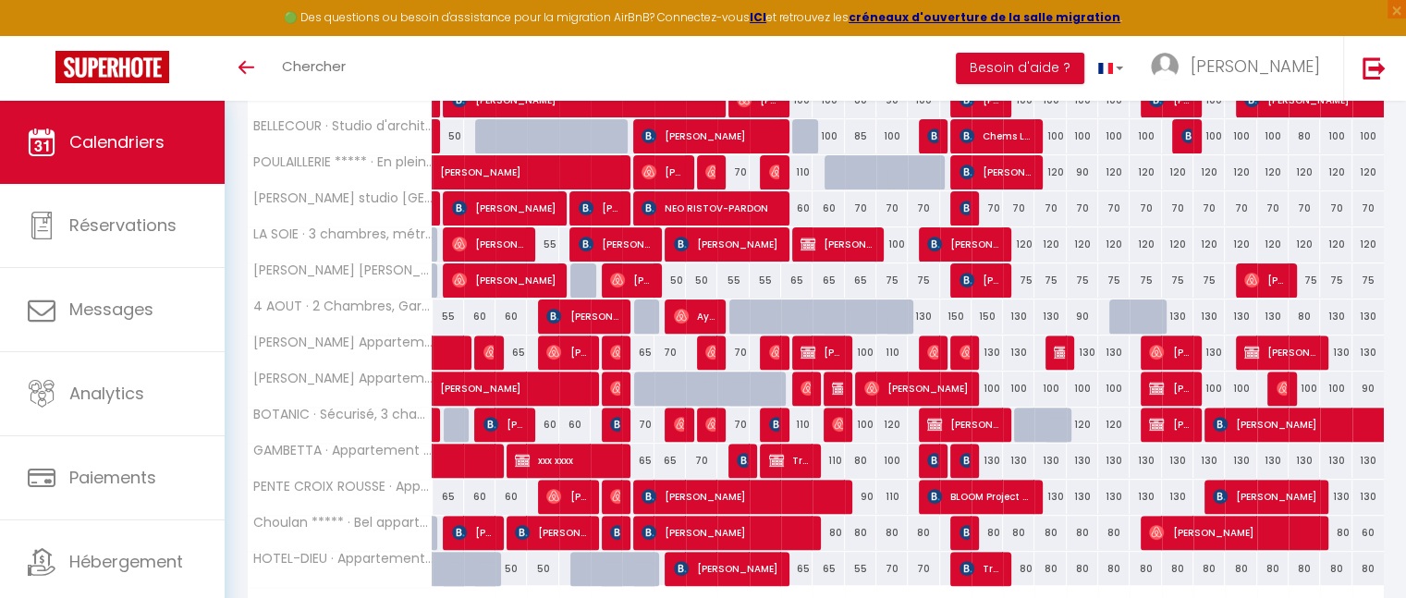
scroll to position [556, 0]
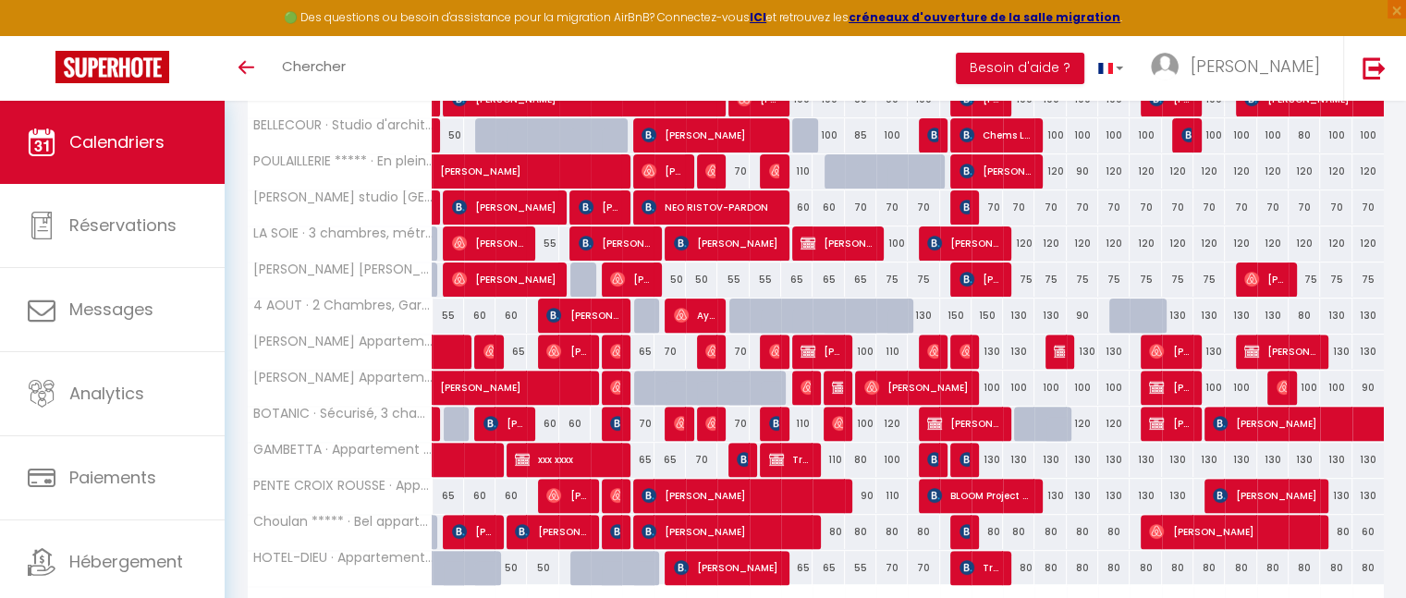
click at [703, 271] on div "50" at bounding box center [701, 280] width 31 height 34
type input "50"
type input "[DATE]"
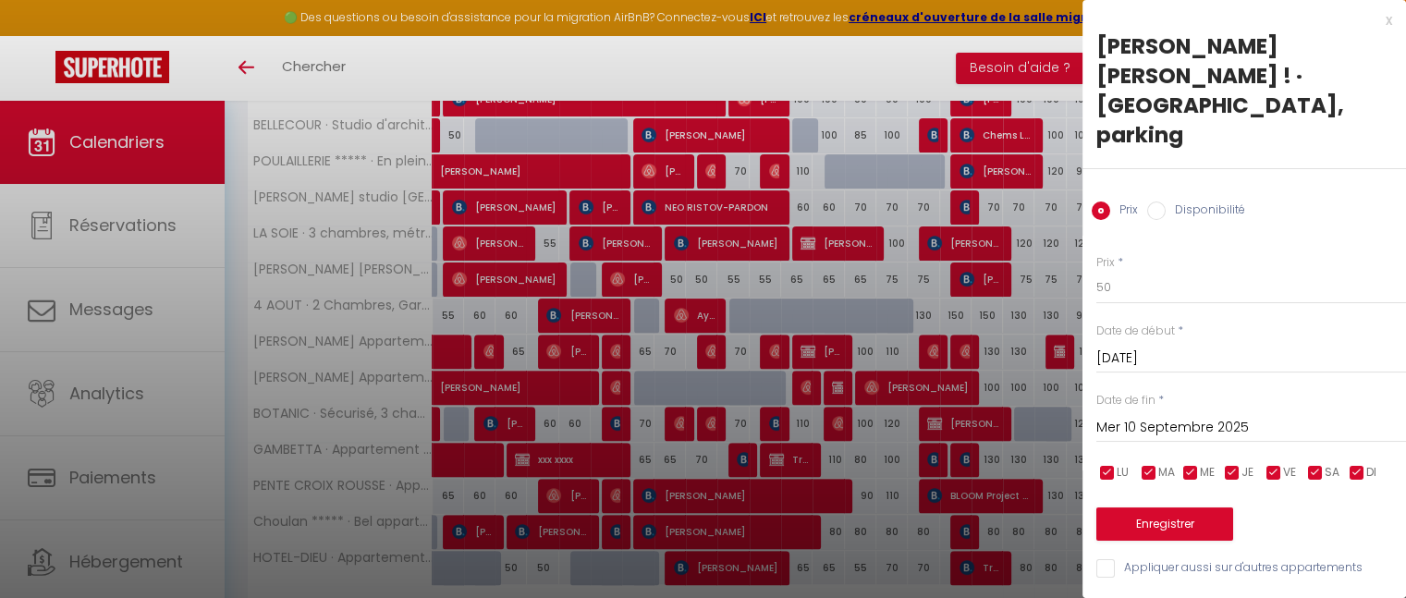
click at [1159, 416] on input "Mer 10 Septembre 2025" at bounding box center [1252, 428] width 310 height 24
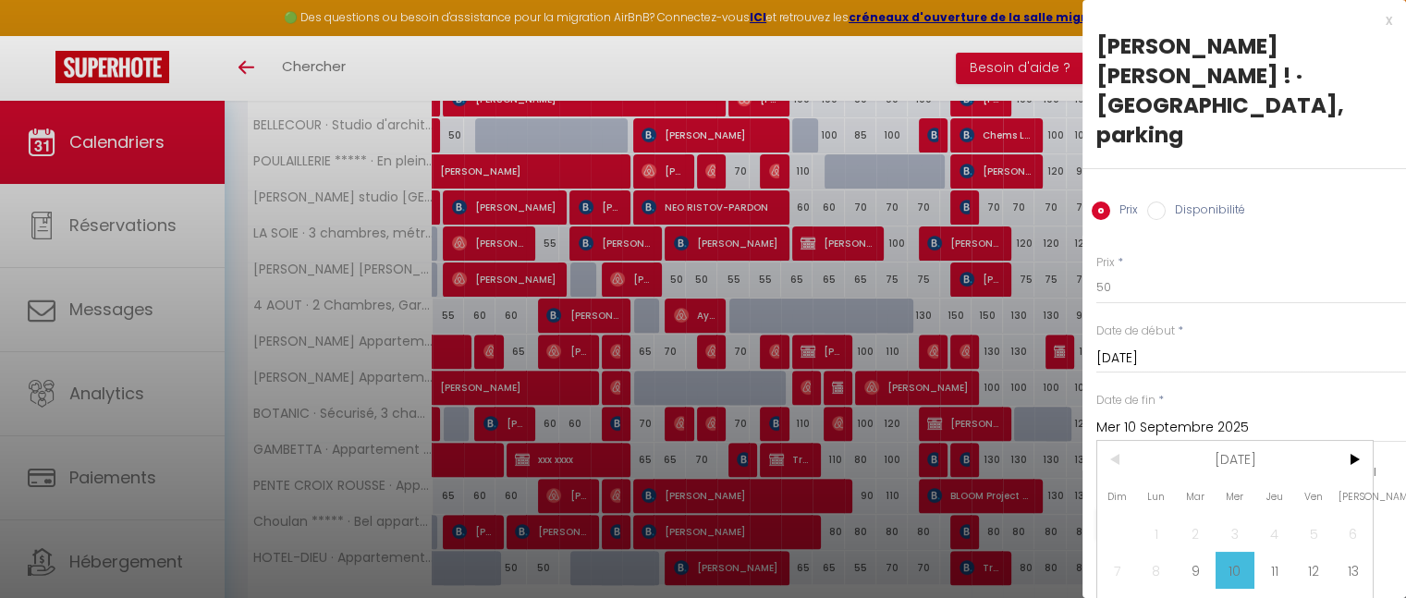
scroll to position [55, 0]
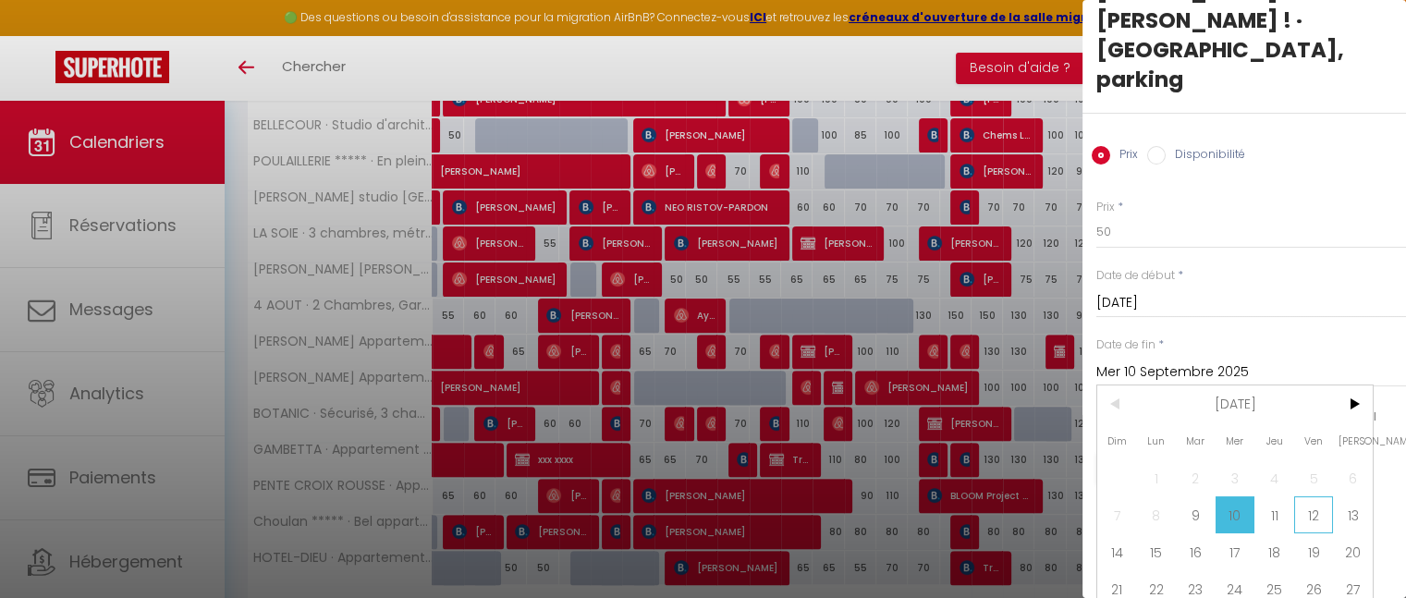
click at [1307, 496] on span "12" at bounding box center [1314, 514] width 40 height 37
type input "Ven 12 Septembre 2025"
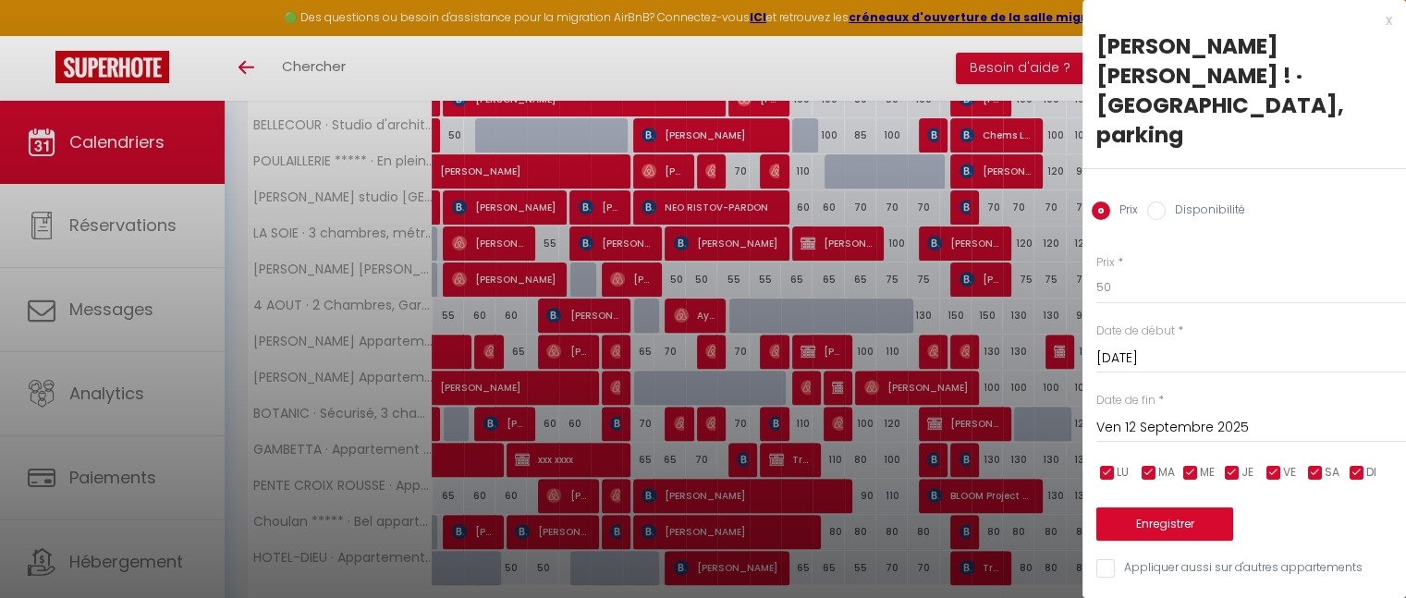
scroll to position [0, 0]
click at [1176, 508] on button "Enregistrer" at bounding box center [1165, 524] width 137 height 33
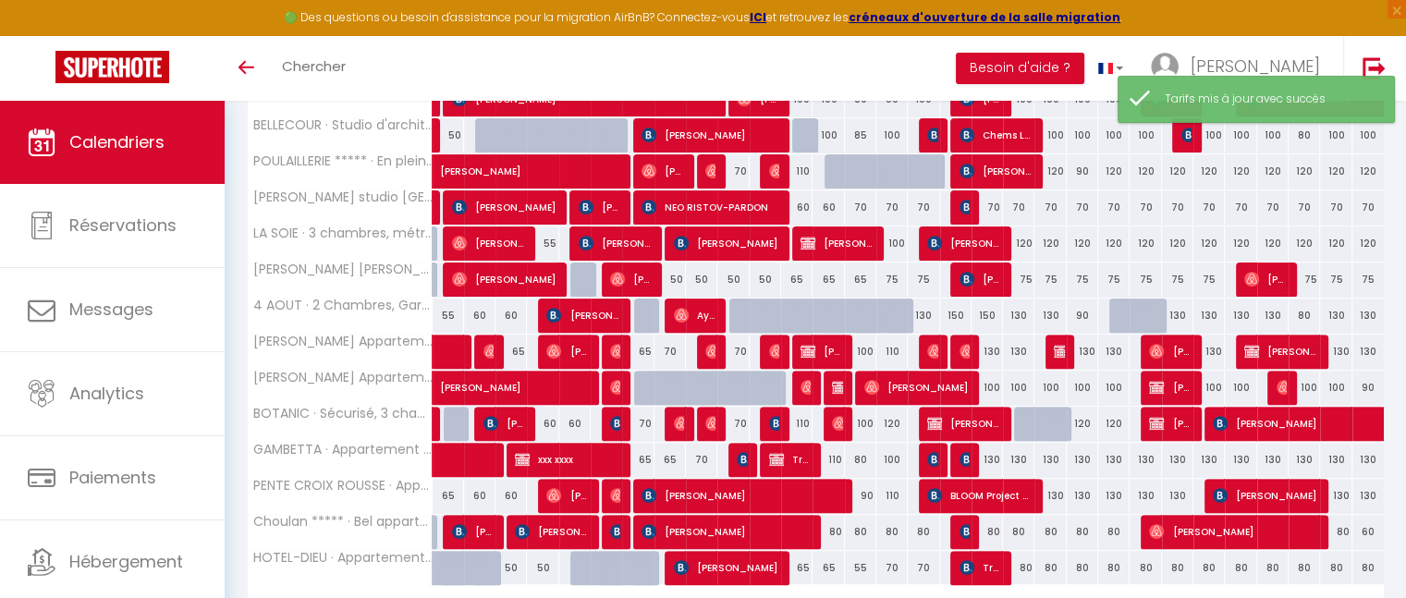
scroll to position [660, 0]
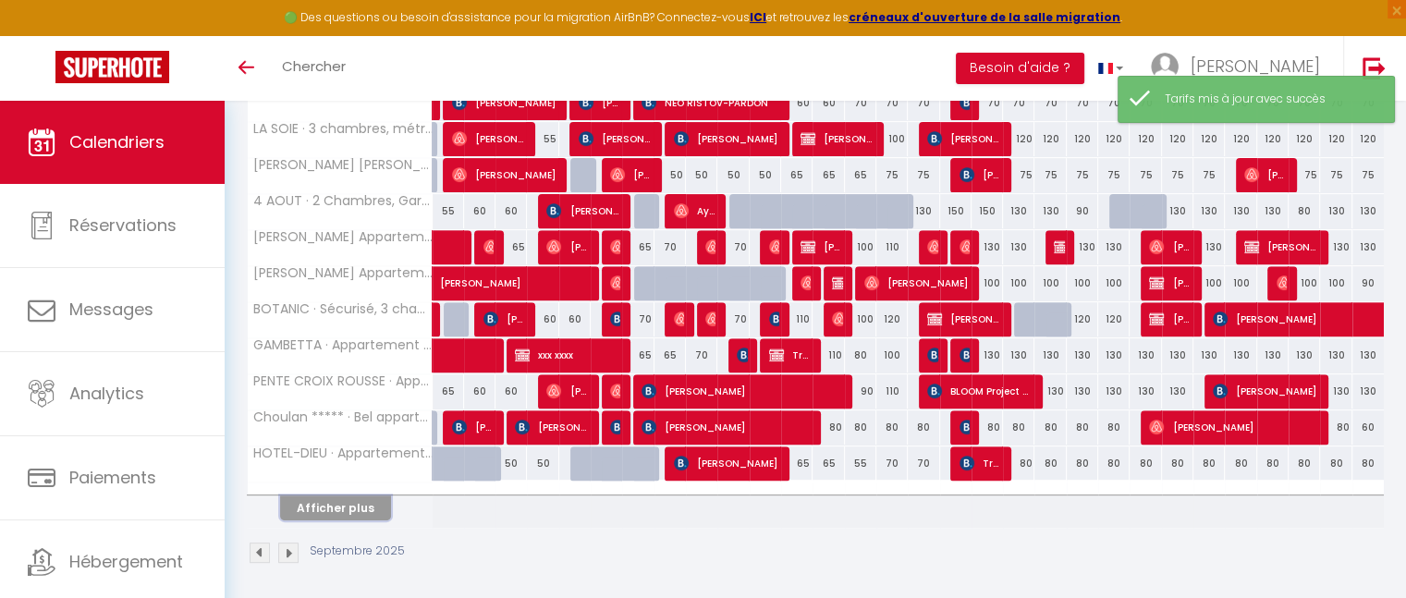
click at [310, 496] on button "Afficher plus" at bounding box center [335, 508] width 111 height 25
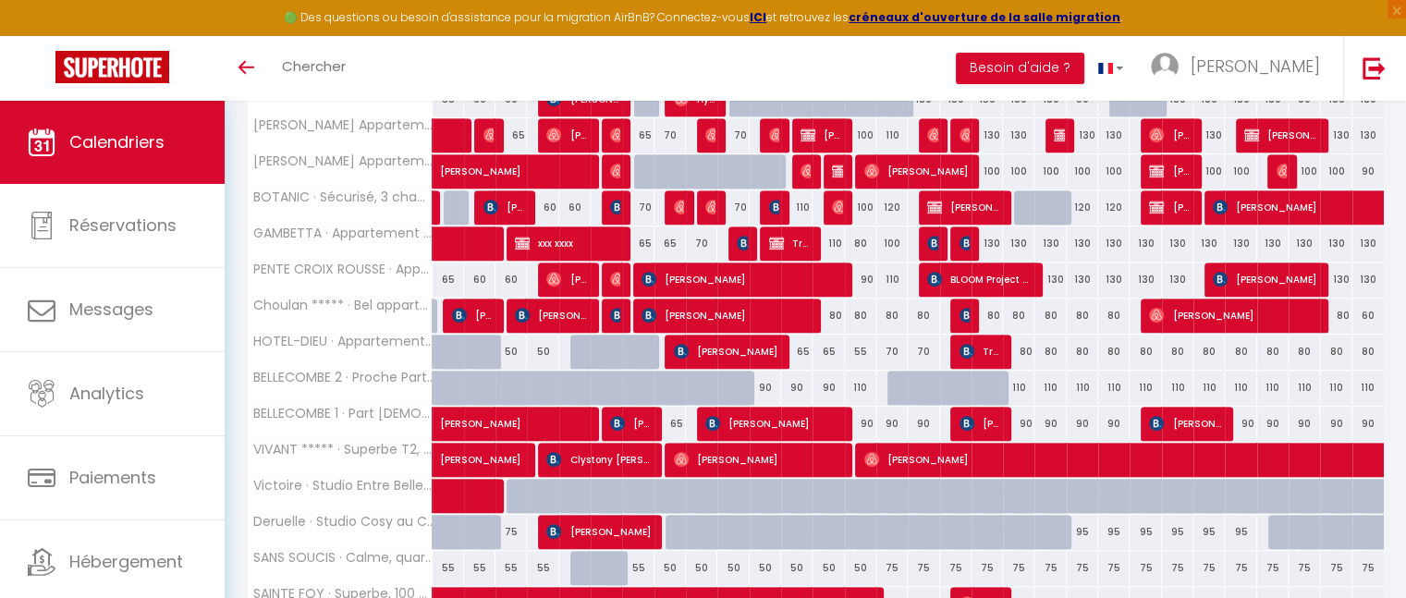
scroll to position [773, 0]
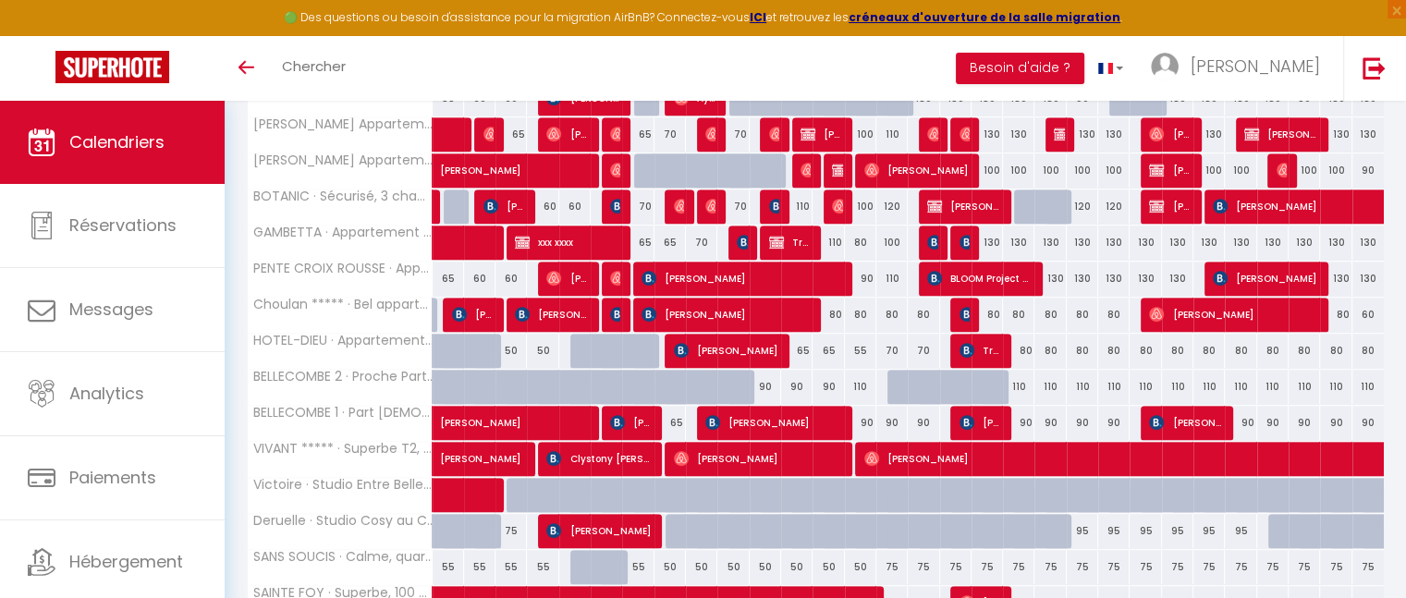
click at [861, 383] on div "110" at bounding box center [860, 387] width 31 height 34
type input "110"
type input "Dim 14 Septembre 2025"
type input "Lun 15 Septembre 2025"
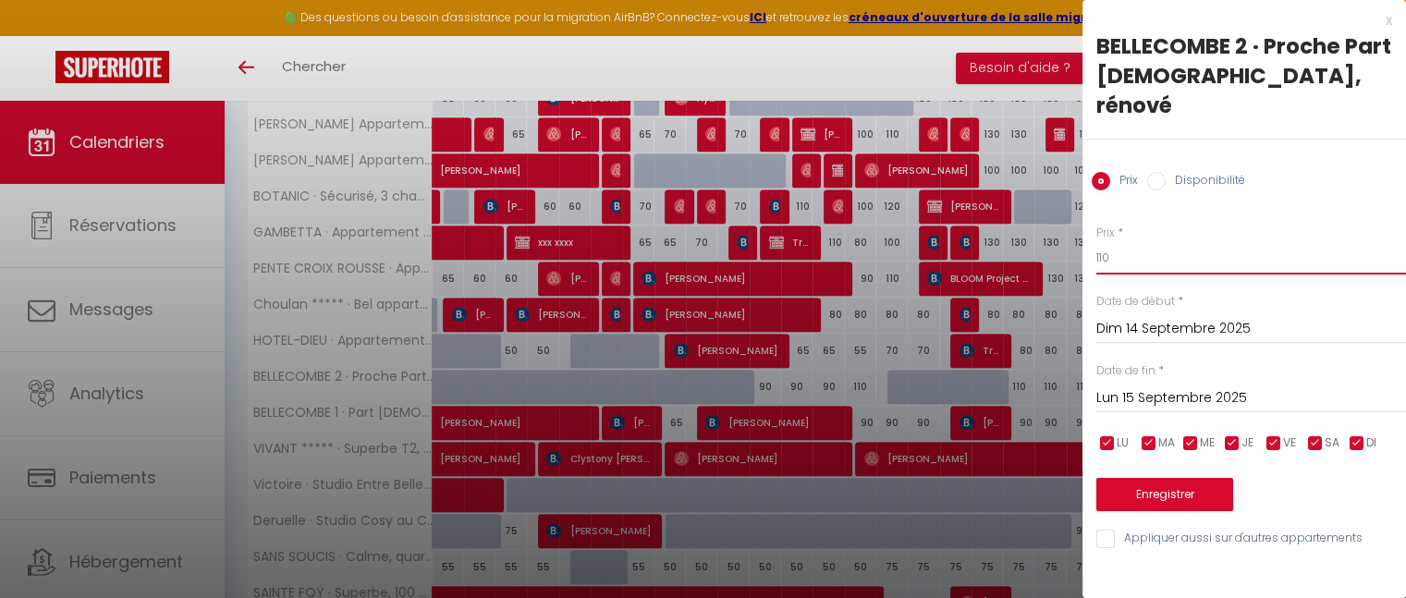
click at [1148, 241] on input "110" at bounding box center [1252, 257] width 310 height 33
type input "1"
type input "75"
click at [1165, 484] on div "Prix * 75 Statut * Disponible Indisponible Date de début * [DATE] < [DATE] > Di…" at bounding box center [1245, 376] width 324 height 349
click at [1162, 478] on button "Enregistrer" at bounding box center [1165, 494] width 137 height 33
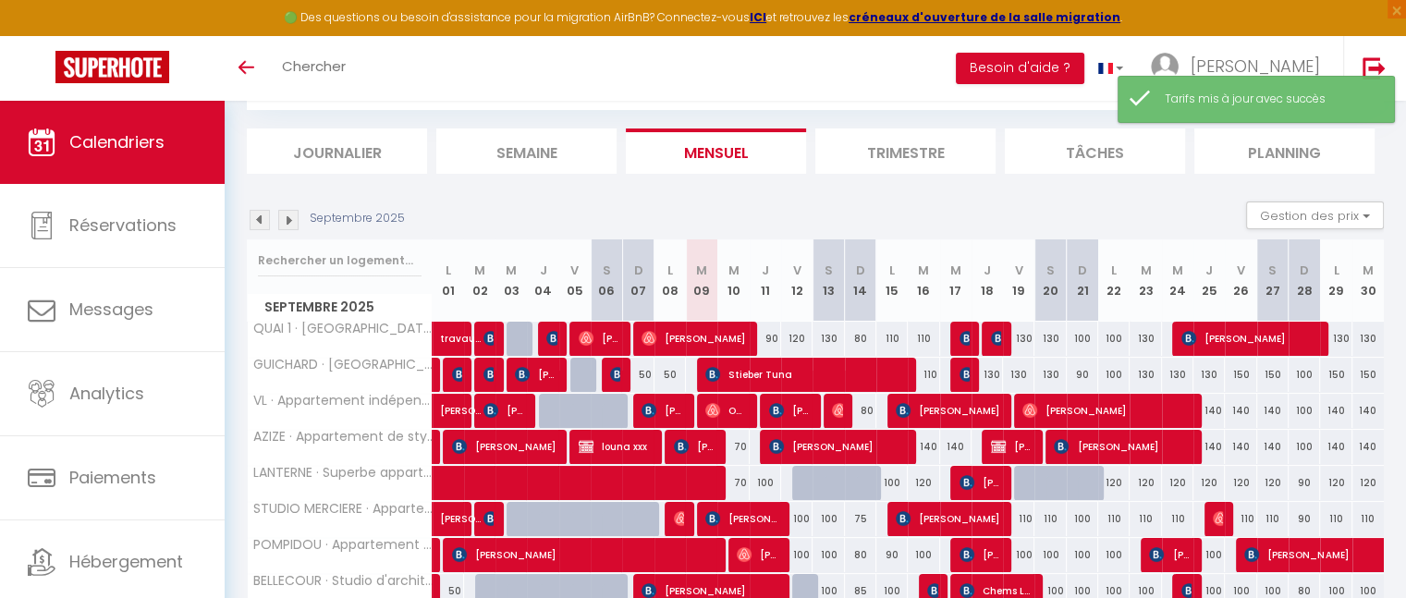
scroll to position [660, 0]
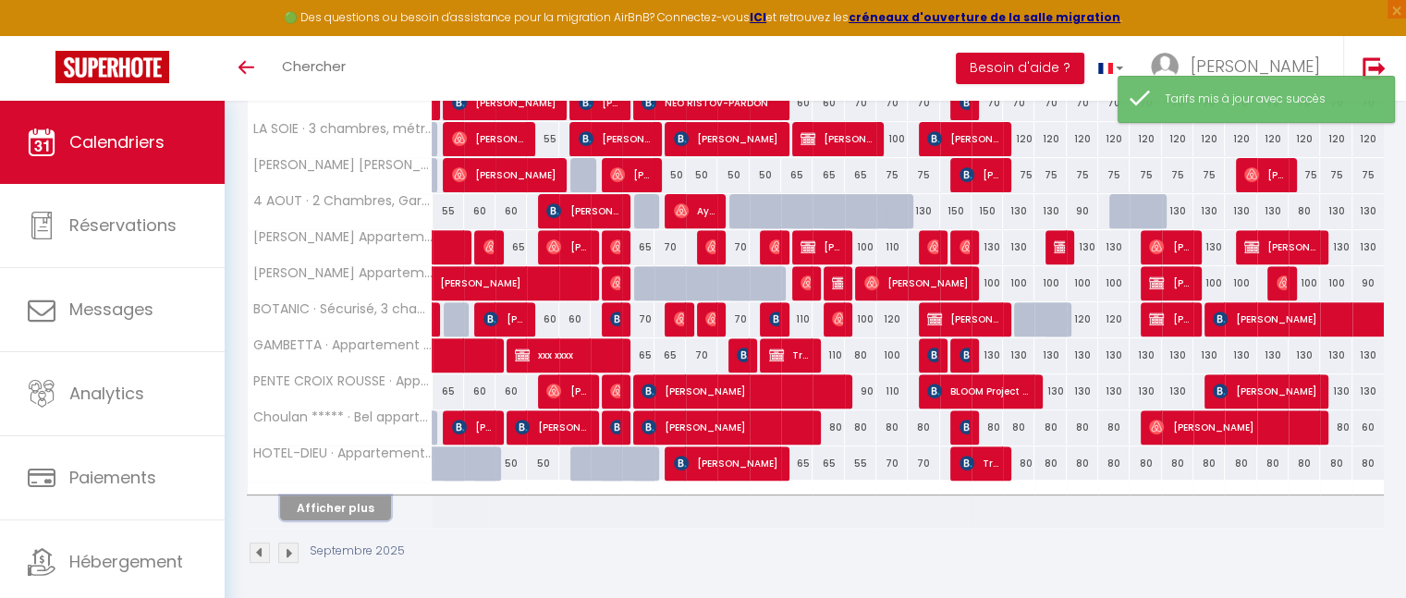
click at [338, 502] on button "Afficher plus" at bounding box center [335, 508] width 111 height 25
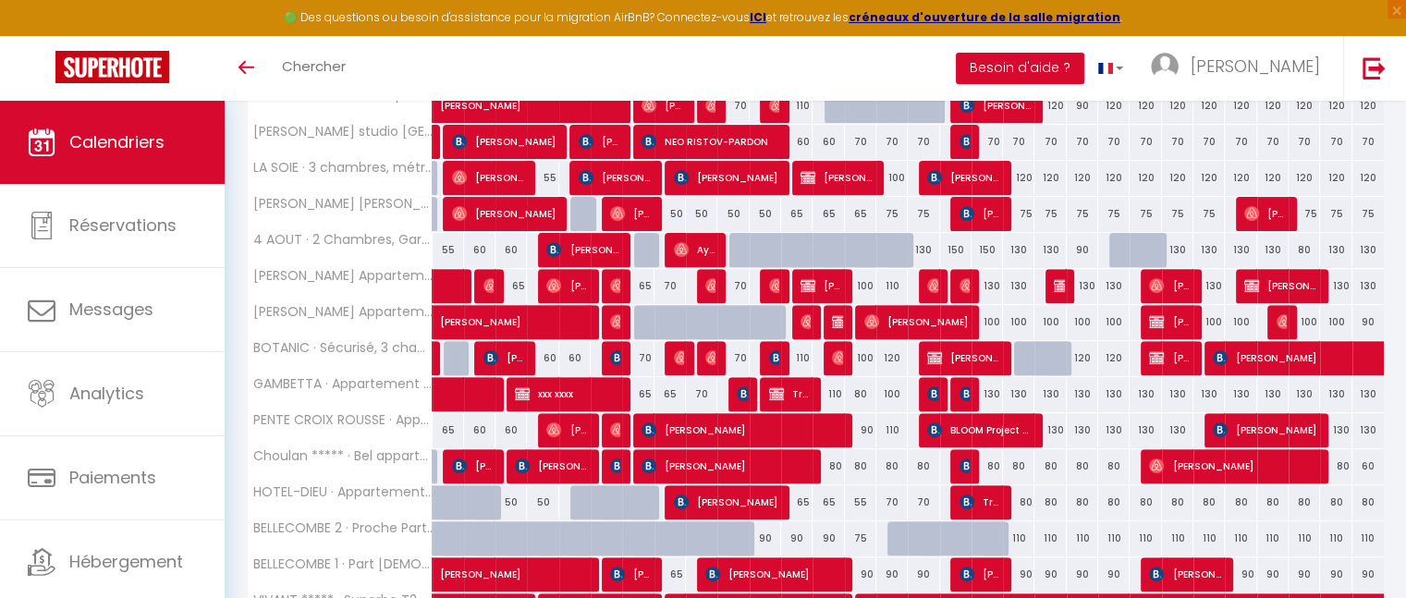
scroll to position [702, 0]
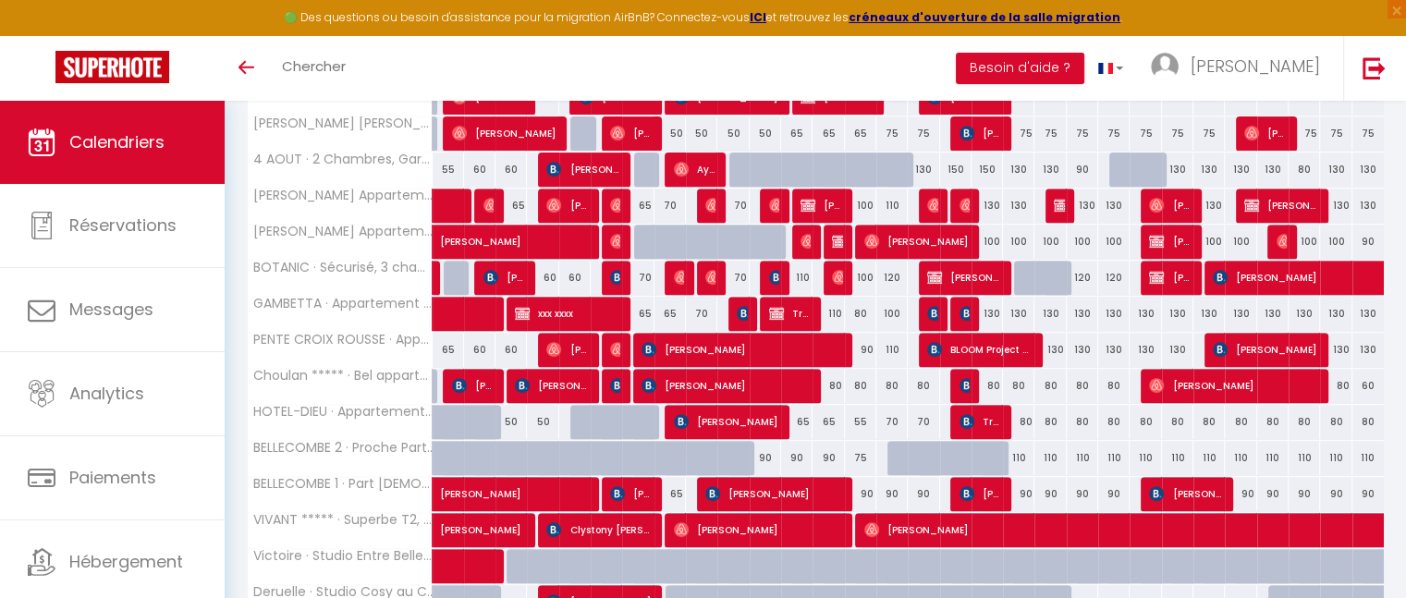
click at [866, 491] on div "90" at bounding box center [860, 494] width 31 height 34
type input "90"
type input "Dim 14 Septembre 2025"
type input "Lun 15 Septembre 2025"
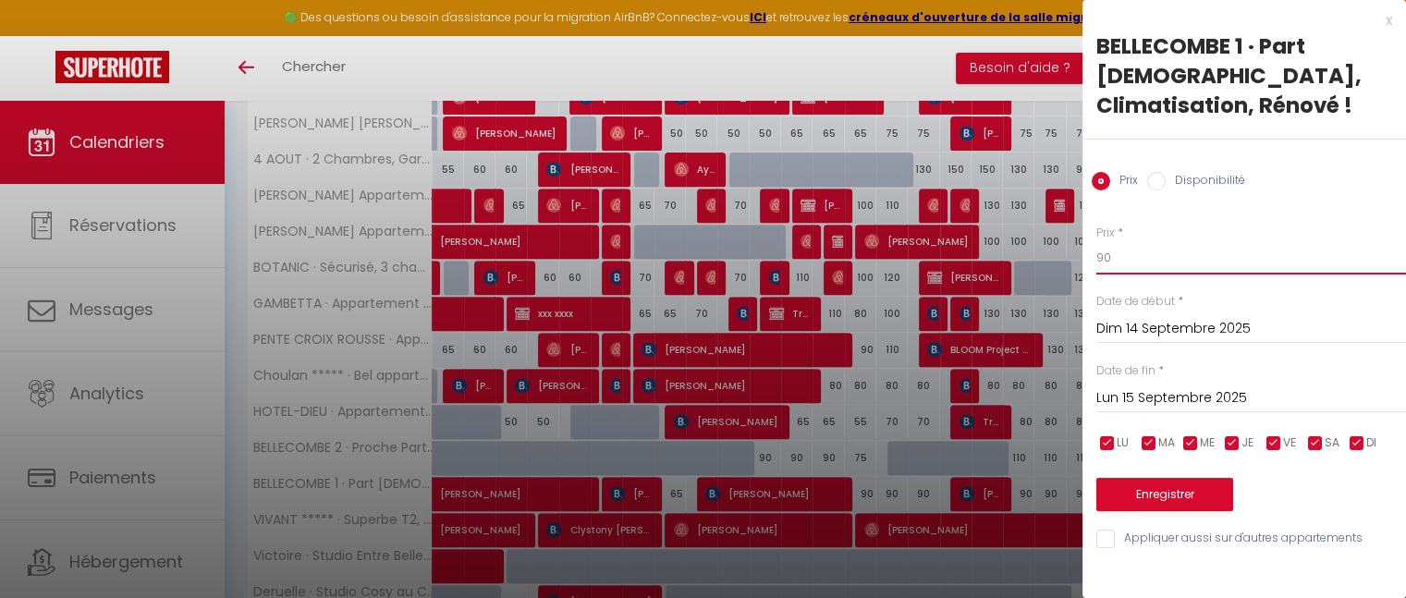
type input "9"
click at [1123, 241] on input "9" at bounding box center [1252, 257] width 310 height 33
type input "70"
click at [1158, 478] on button "Enregistrer" at bounding box center [1165, 494] width 137 height 33
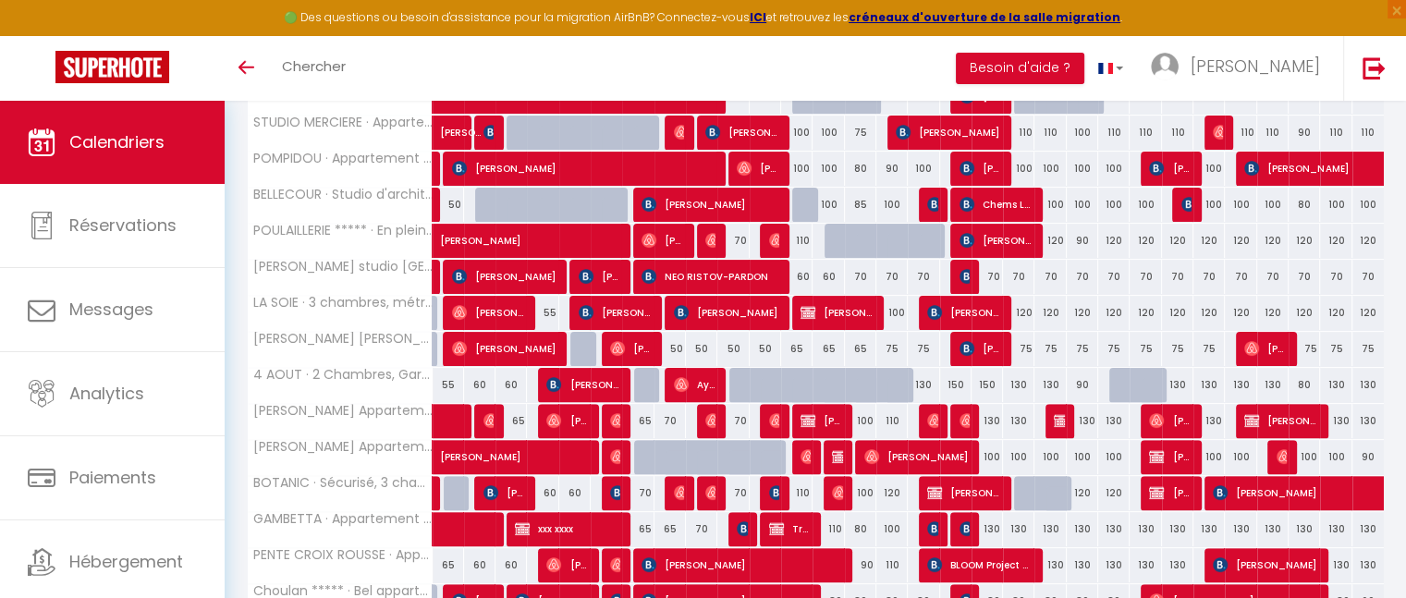
scroll to position [660, 0]
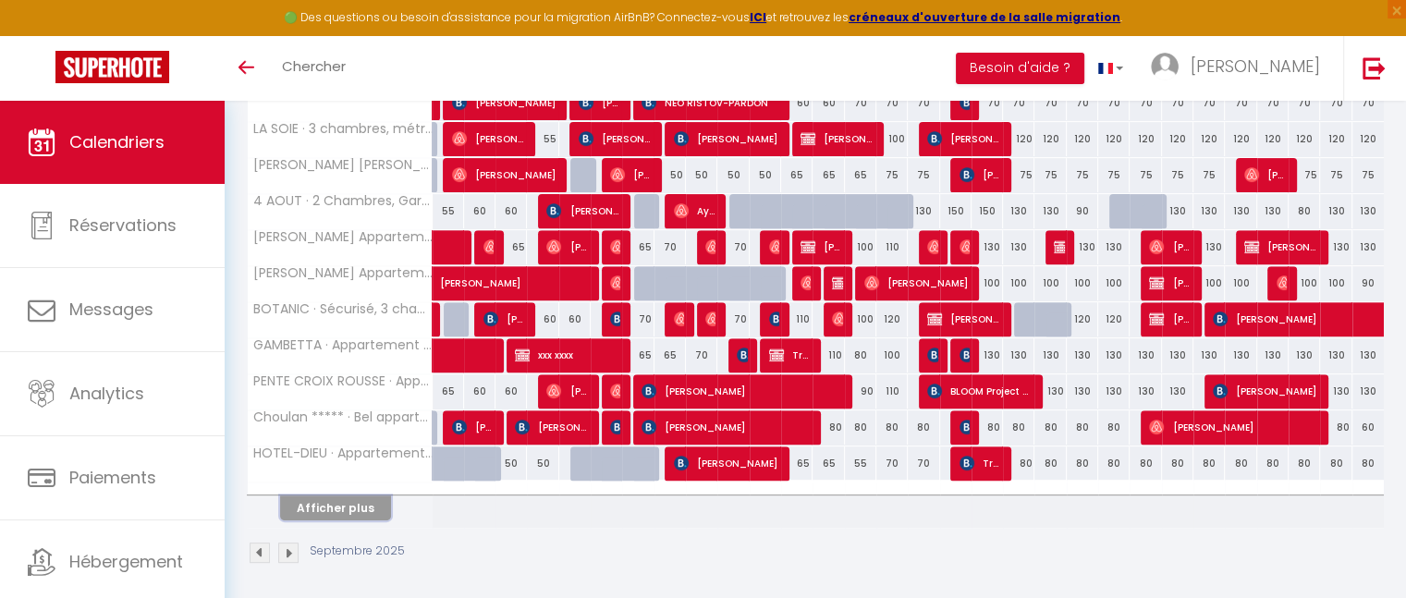
click at [359, 502] on button "Afficher plus" at bounding box center [335, 508] width 111 height 25
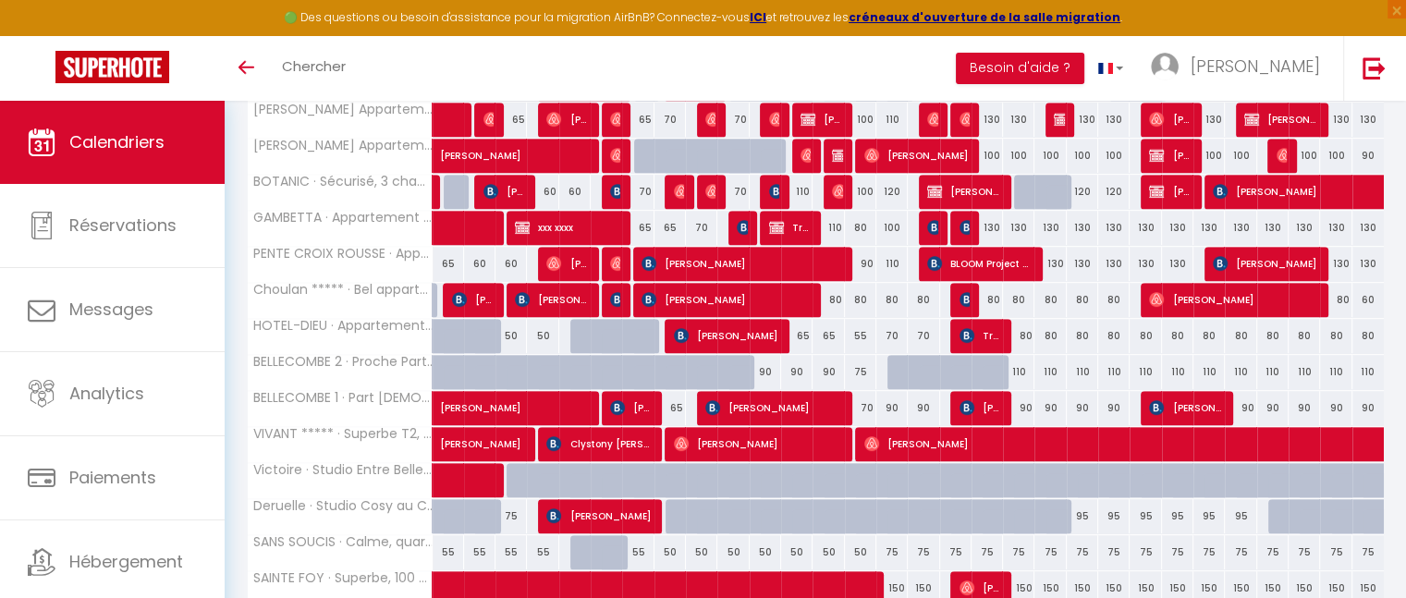
scroll to position [787, 0]
